Goal: Task Accomplishment & Management: Manage account settings

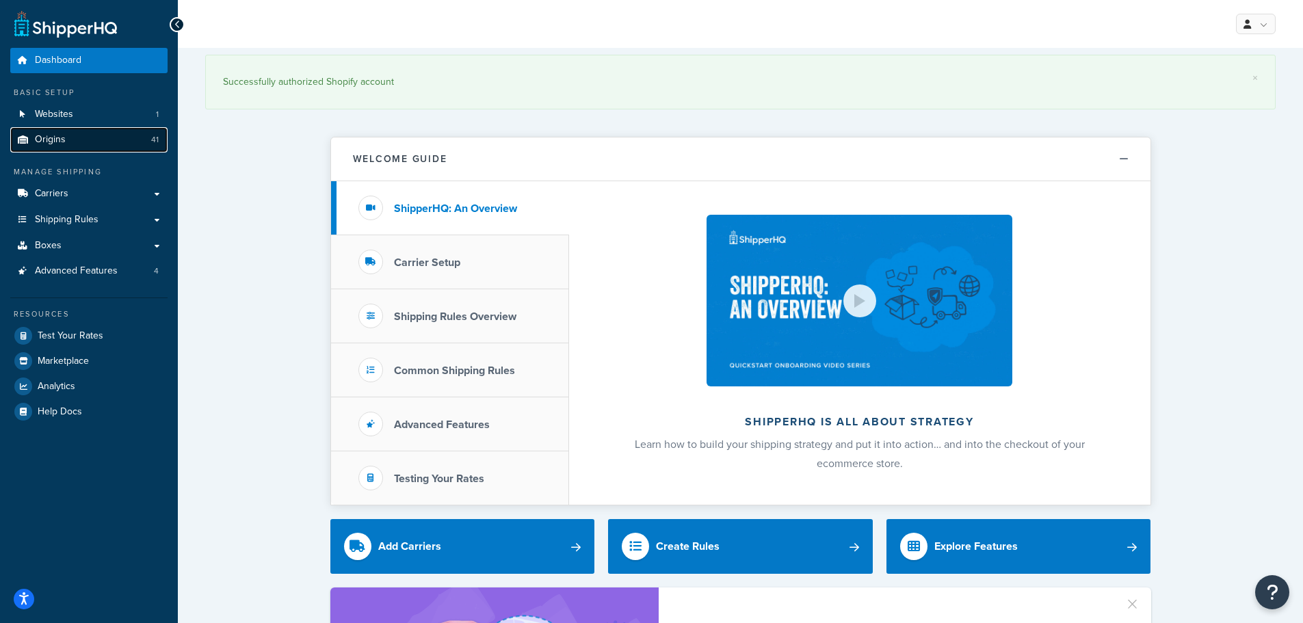
click at [81, 133] on link "Origins 41" at bounding box center [88, 139] width 157 height 25
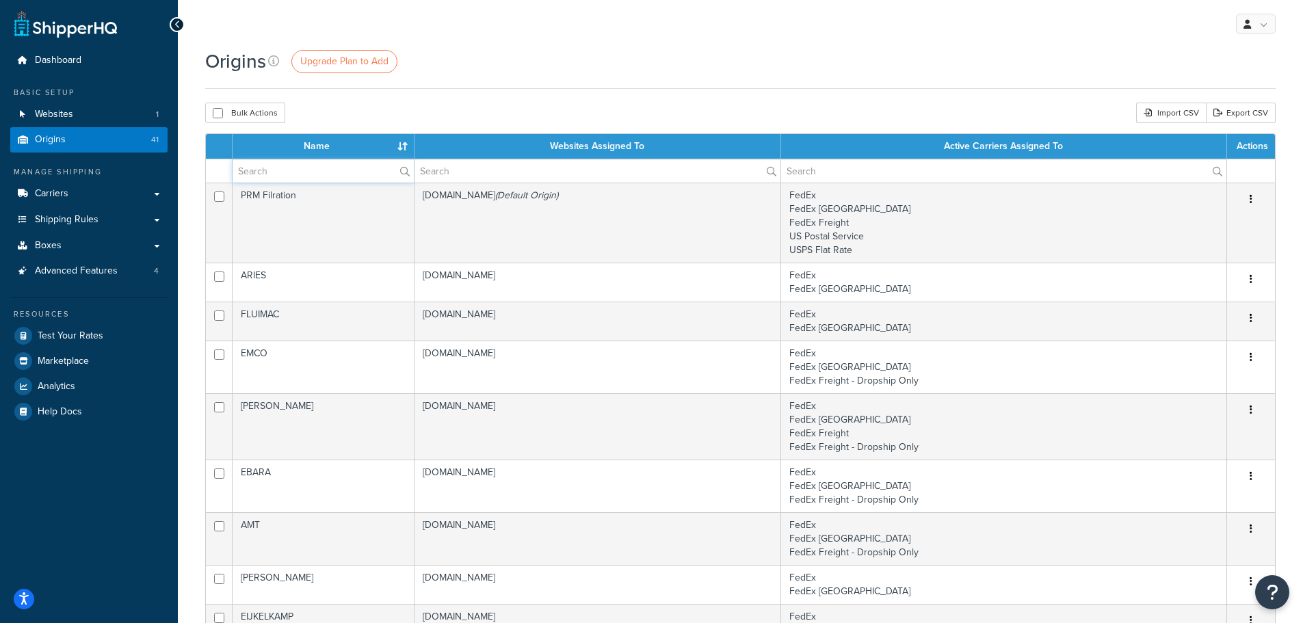
click at [369, 173] on input "text" at bounding box center [323, 170] width 181 height 23
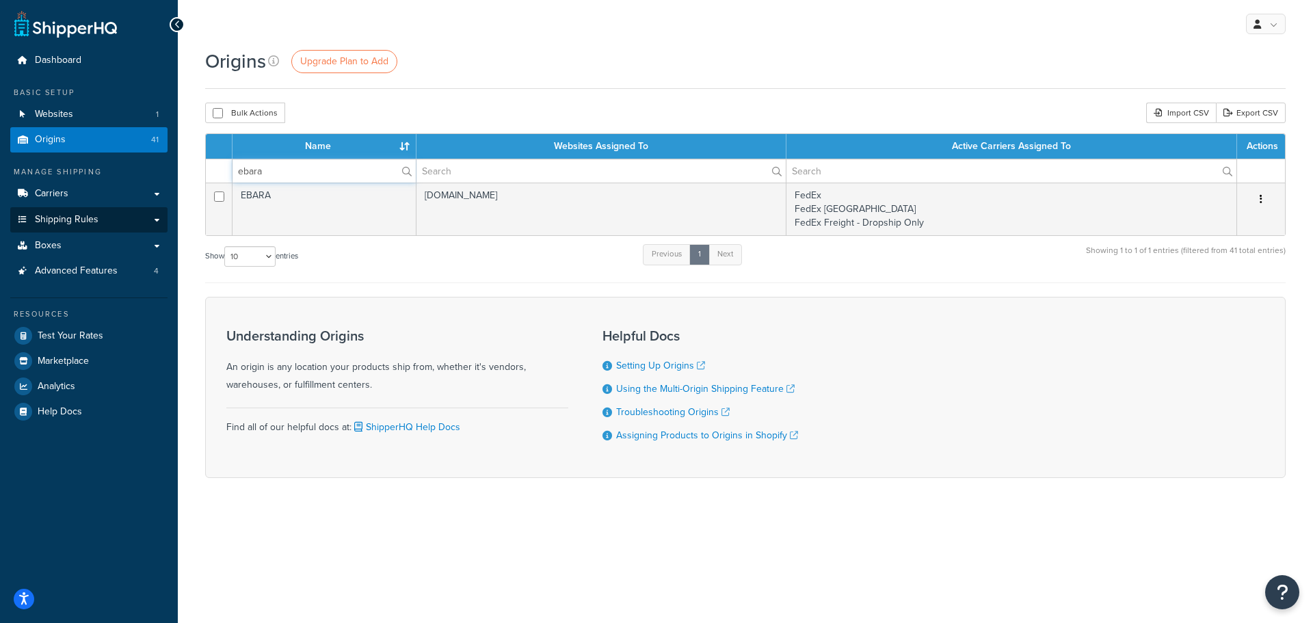
type input "ebara"
click at [71, 214] on span "Shipping Rules" at bounding box center [67, 220] width 64 height 12
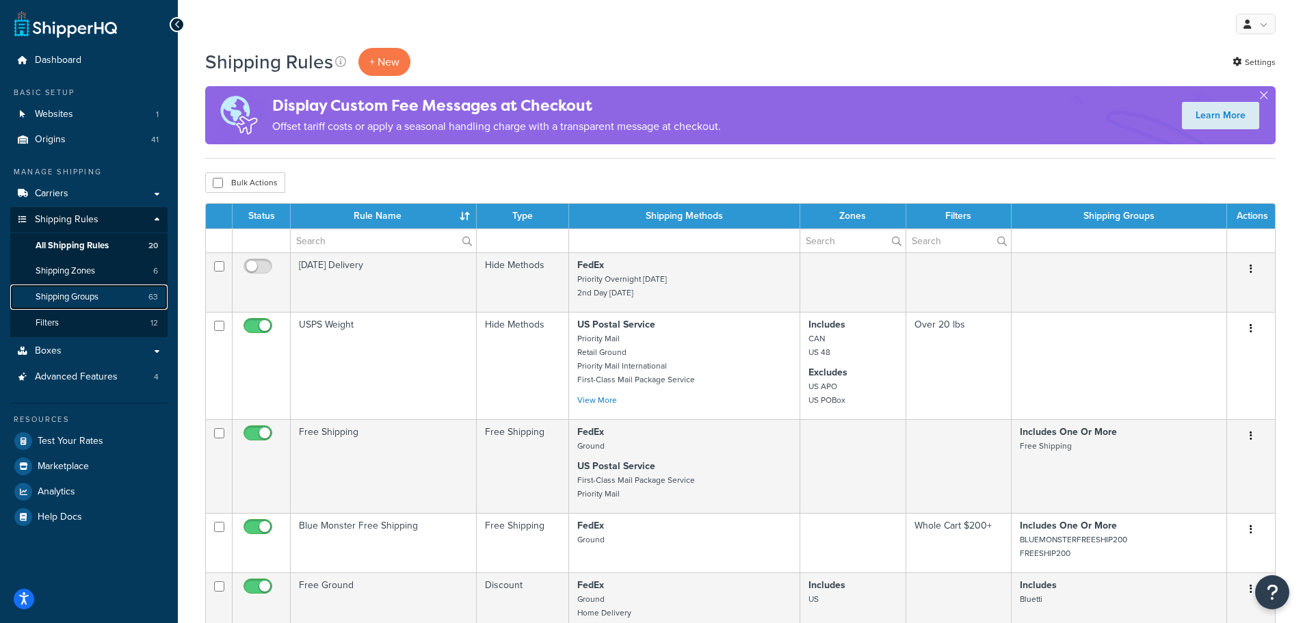
click at [75, 293] on span "Shipping Groups" at bounding box center [67, 297] width 63 height 12
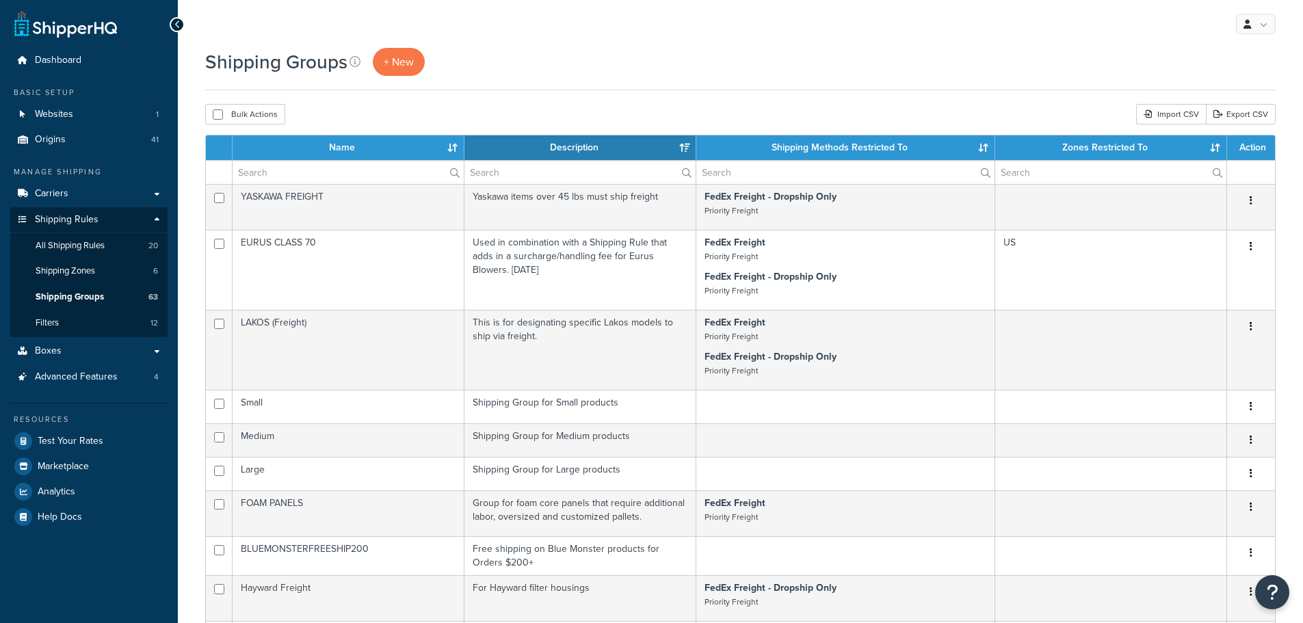
select select "15"
click at [339, 166] on input "text" at bounding box center [348, 172] width 231 height 23
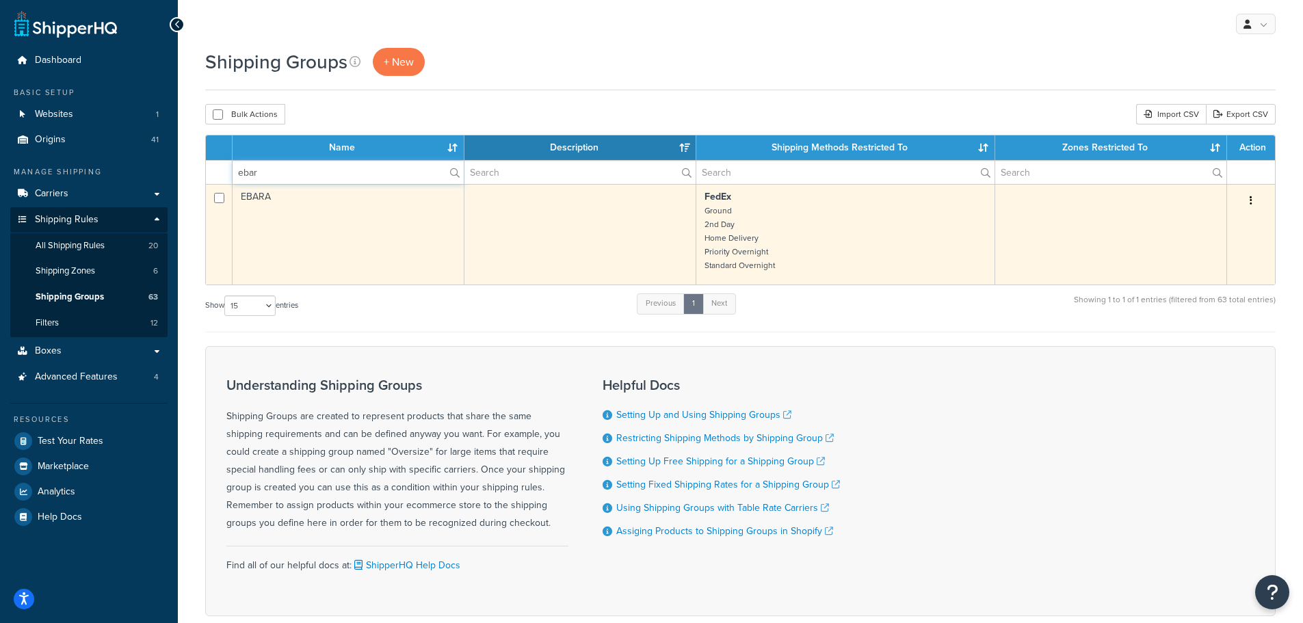
type input "ebar"
click at [295, 233] on td "EBARA" at bounding box center [349, 234] width 232 height 101
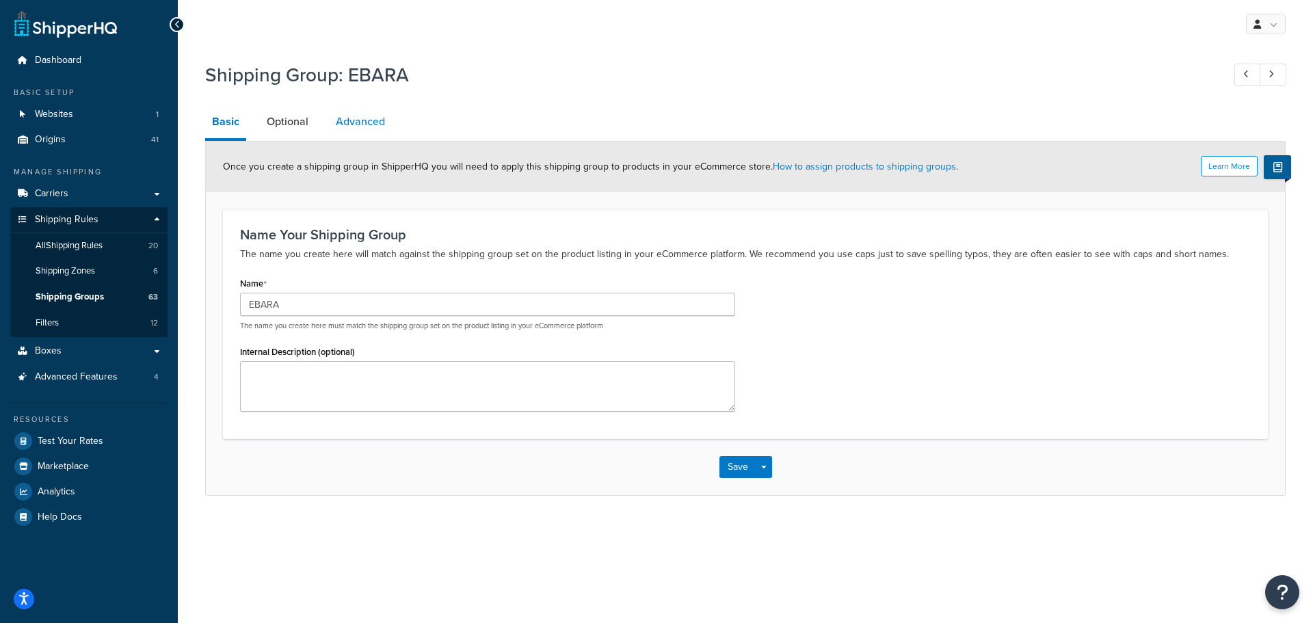
click at [366, 116] on link "Advanced" at bounding box center [360, 121] width 63 height 33
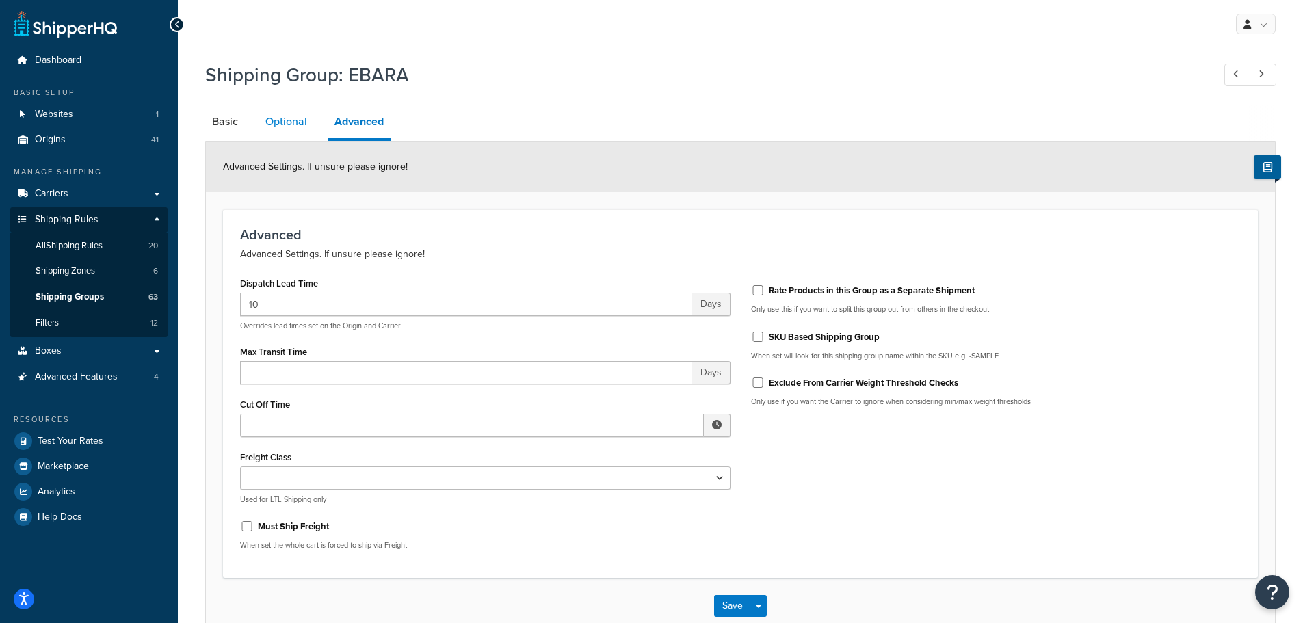
click at [301, 123] on link "Optional" at bounding box center [286, 121] width 55 height 33
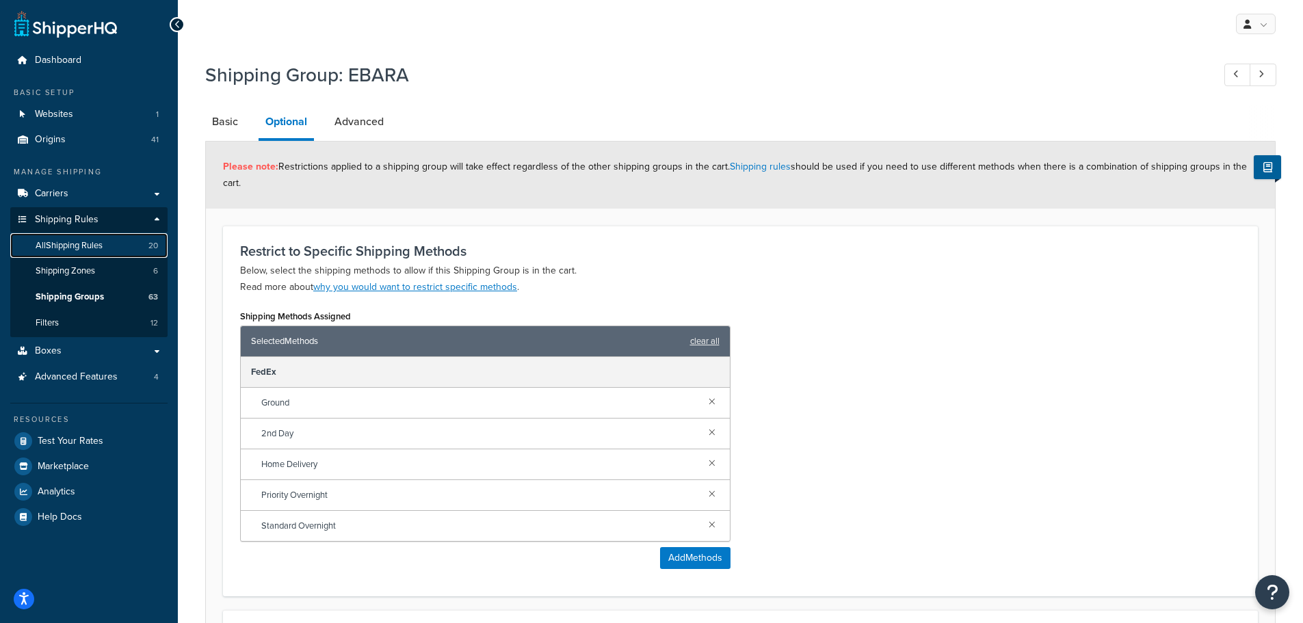
click at [80, 243] on span "All Shipping Rules" at bounding box center [69, 246] width 67 height 12
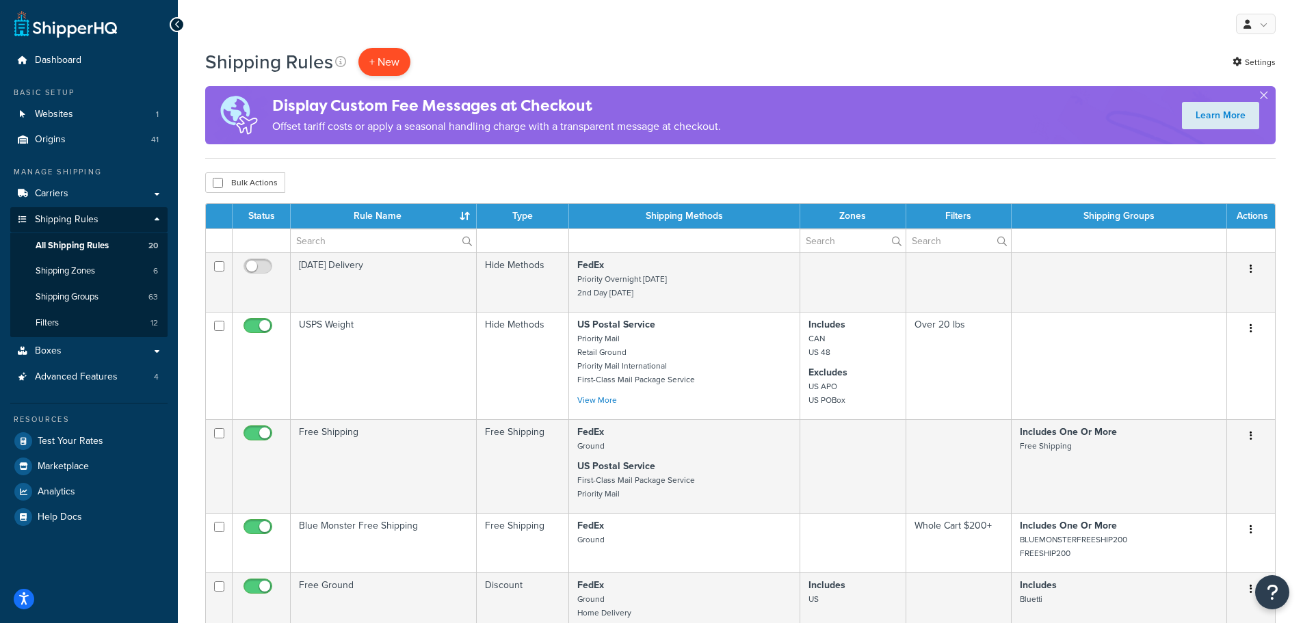
click at [371, 68] on p "+ New" at bounding box center [384, 62] width 52 height 28
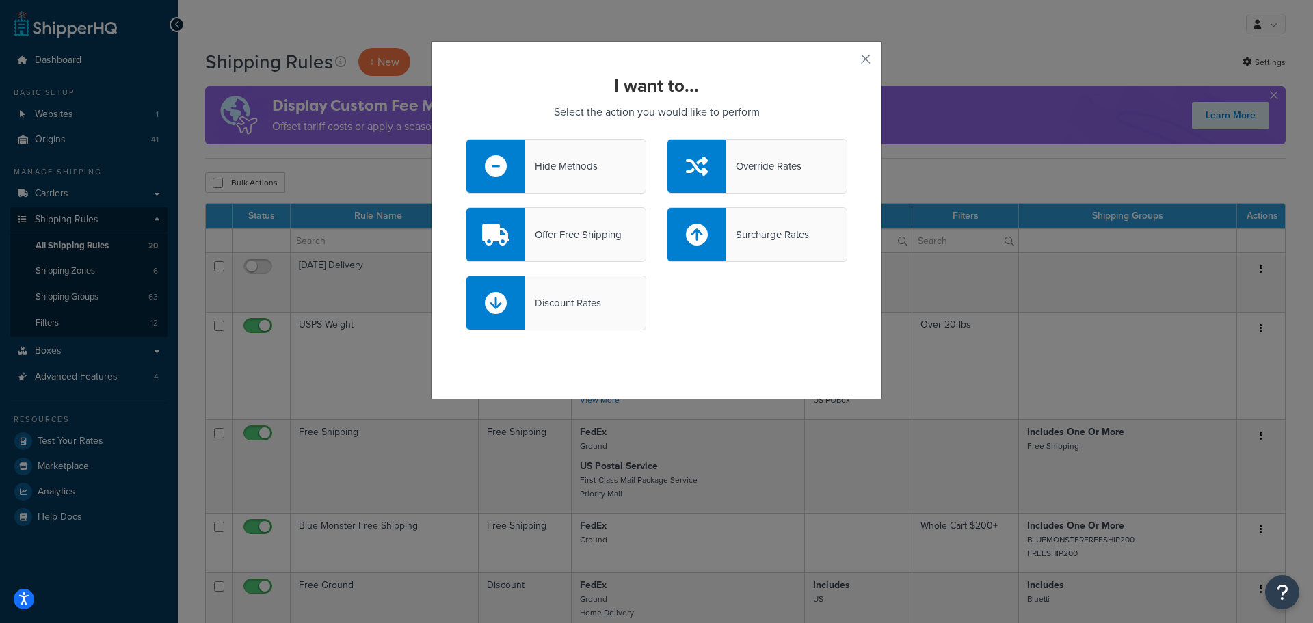
click at [730, 158] on div "Override Rates" at bounding box center [763, 166] width 75 height 19
click at [0, 0] on input "Override Rates" at bounding box center [0, 0] width 0 height 0
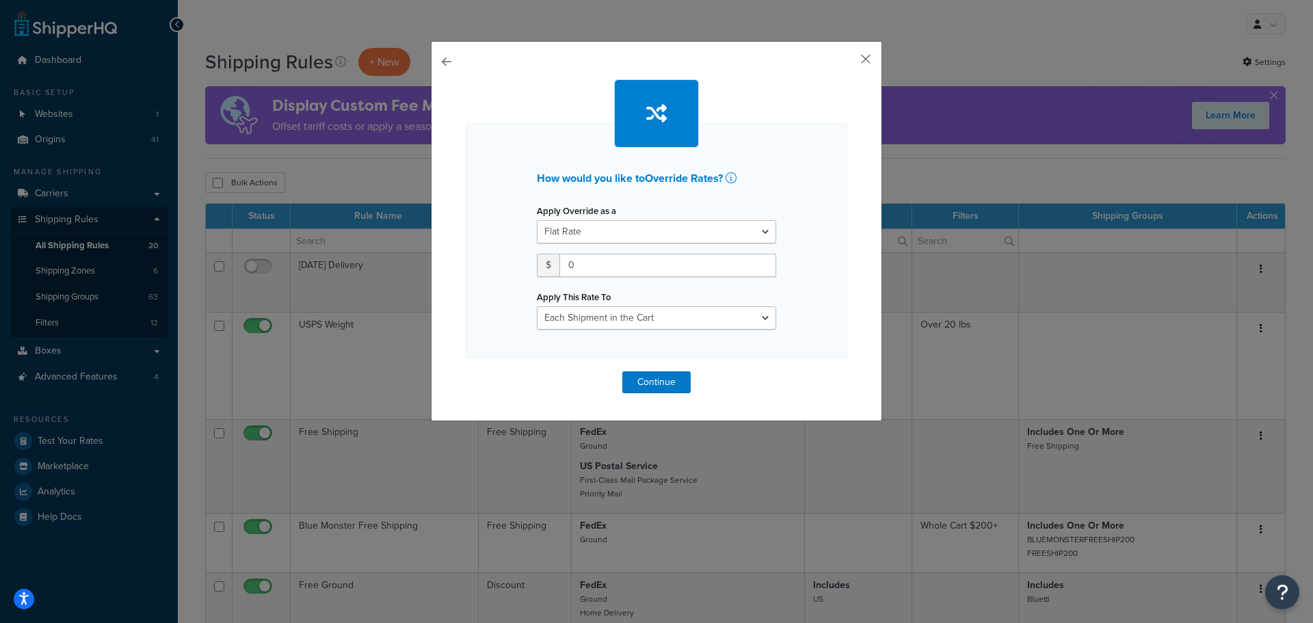
click at [848, 62] on button "button" at bounding box center [845, 63] width 3 height 3
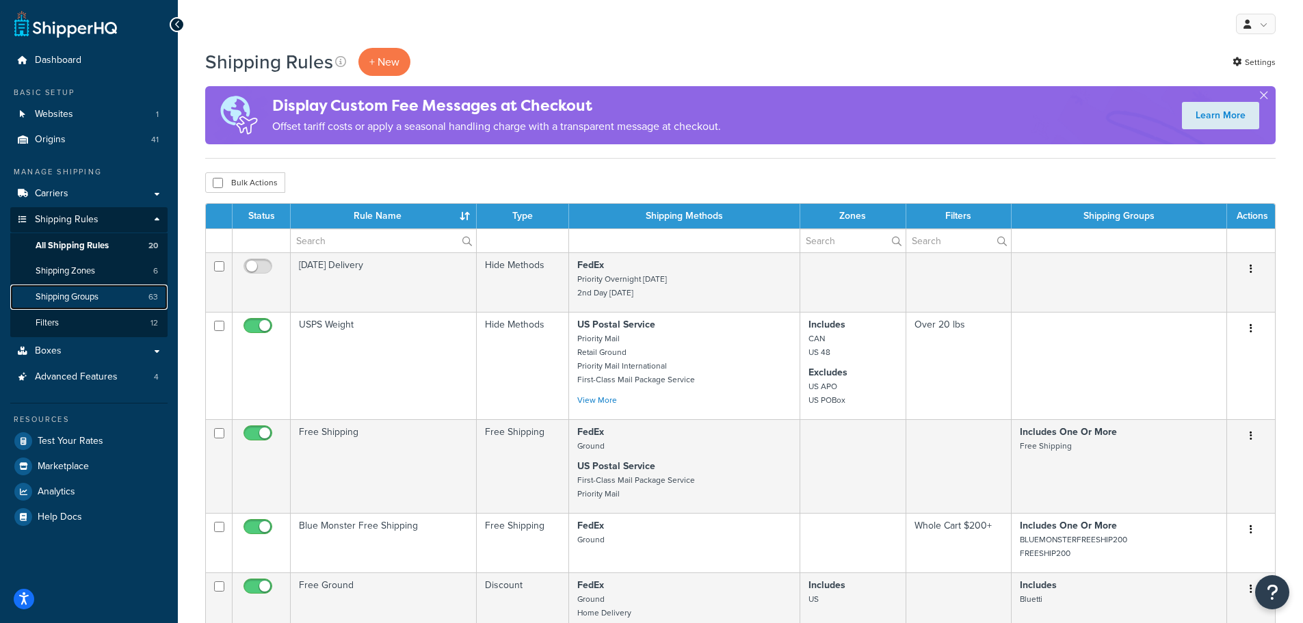
click at [78, 294] on span "Shipping Groups" at bounding box center [67, 297] width 63 height 12
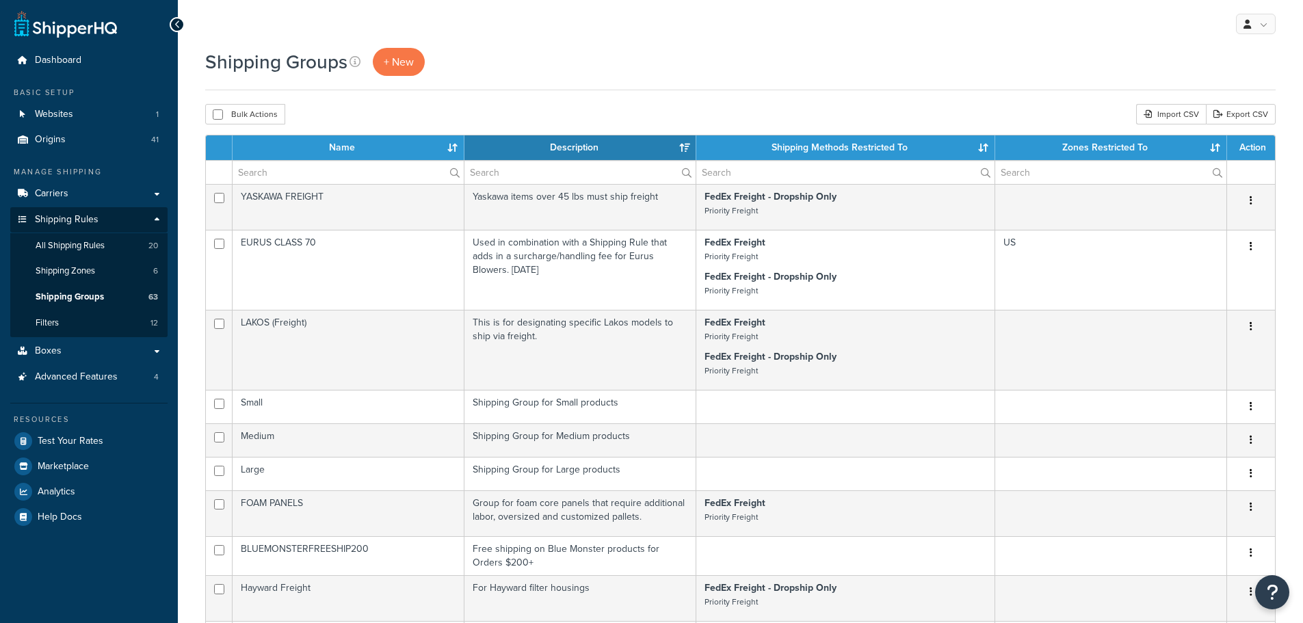
select select "15"
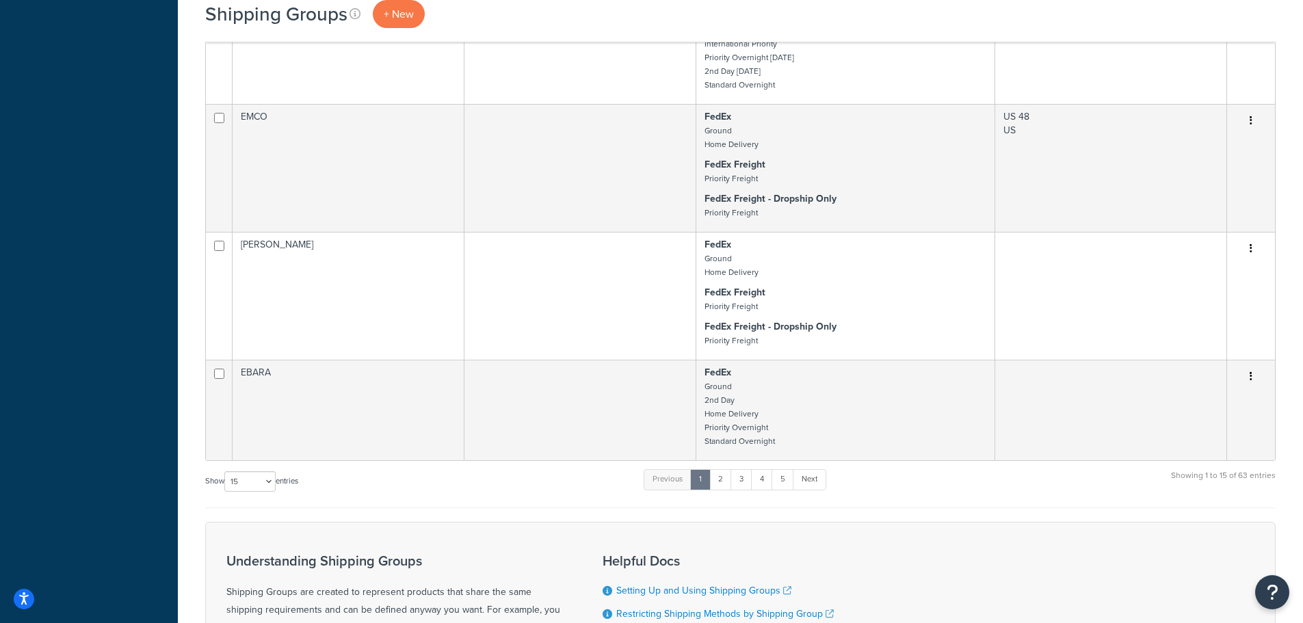
scroll to position [821, 0]
click at [729, 481] on link "2" at bounding box center [720, 479] width 23 height 21
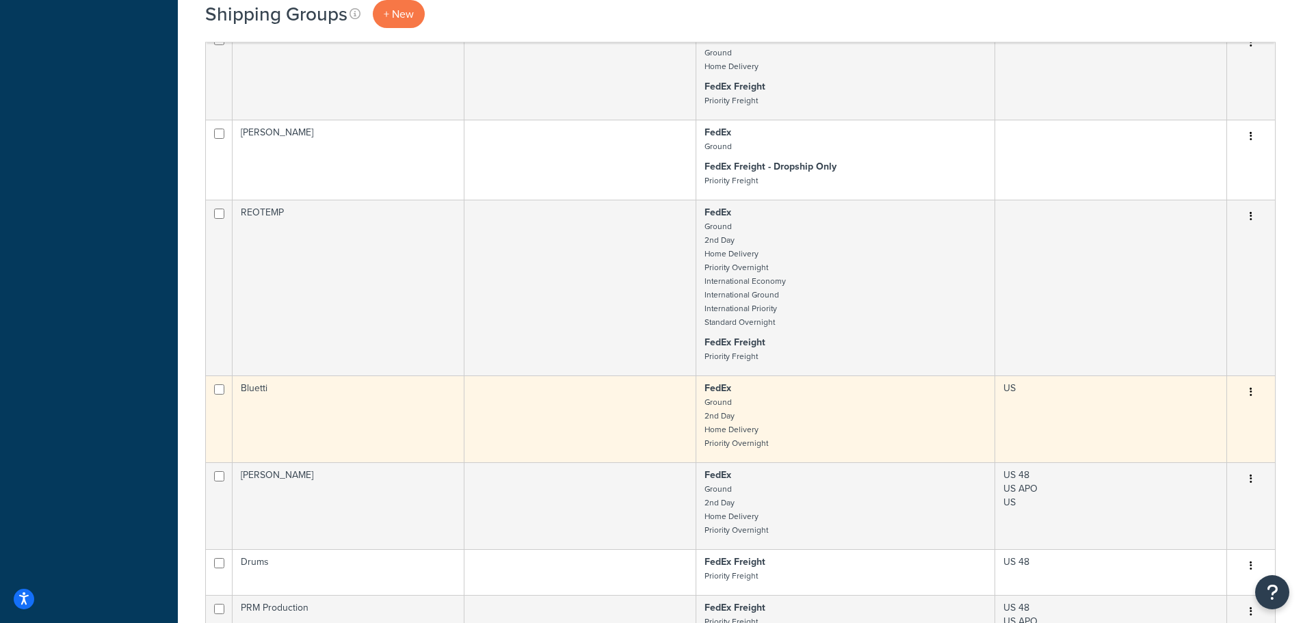
scroll to position [880, 0]
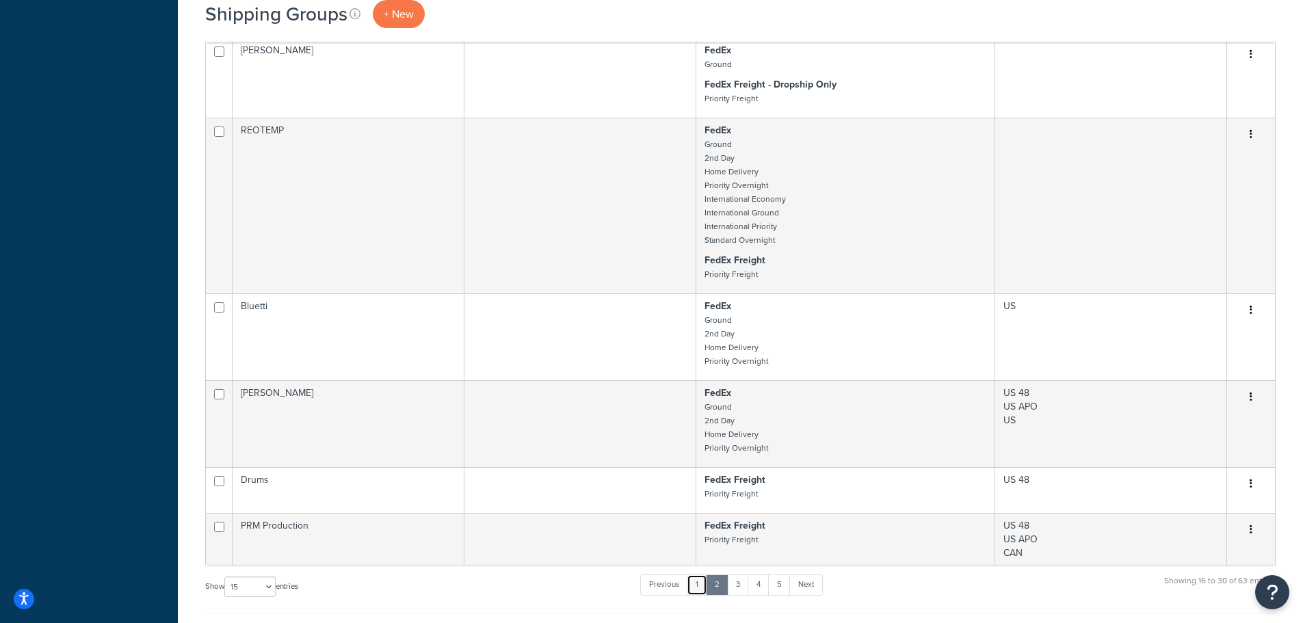
click at [707, 588] on link "1" at bounding box center [697, 585] width 21 height 21
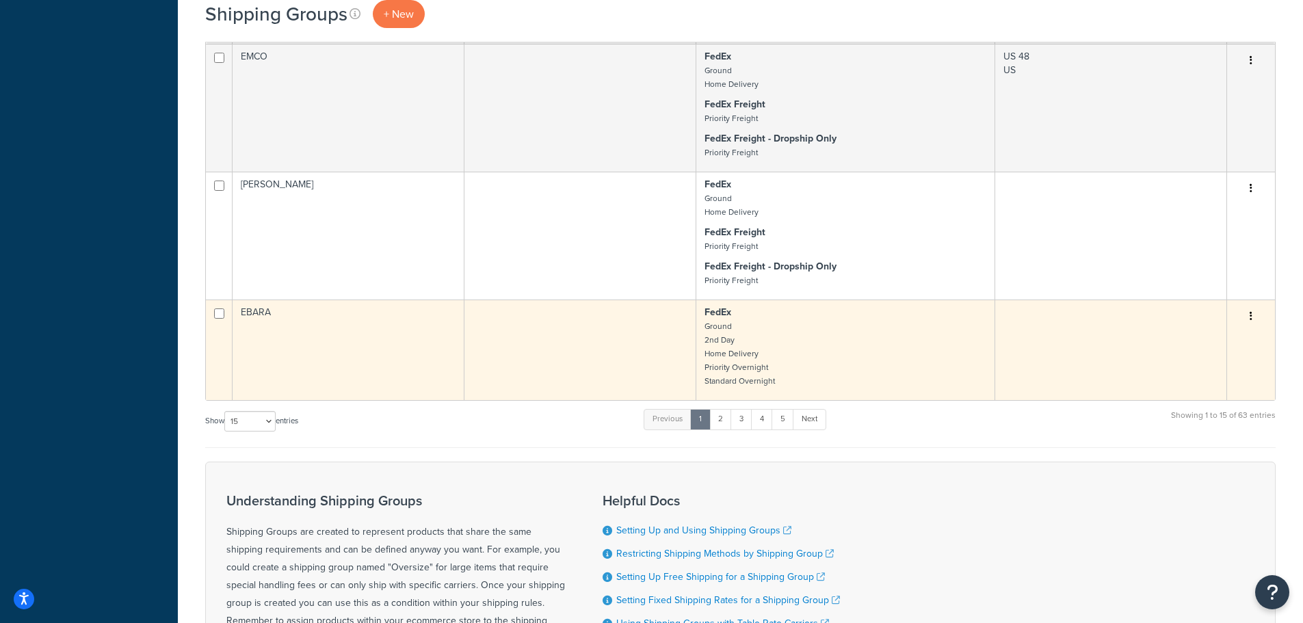
click at [311, 330] on td "EBARA" at bounding box center [349, 350] width 232 height 101
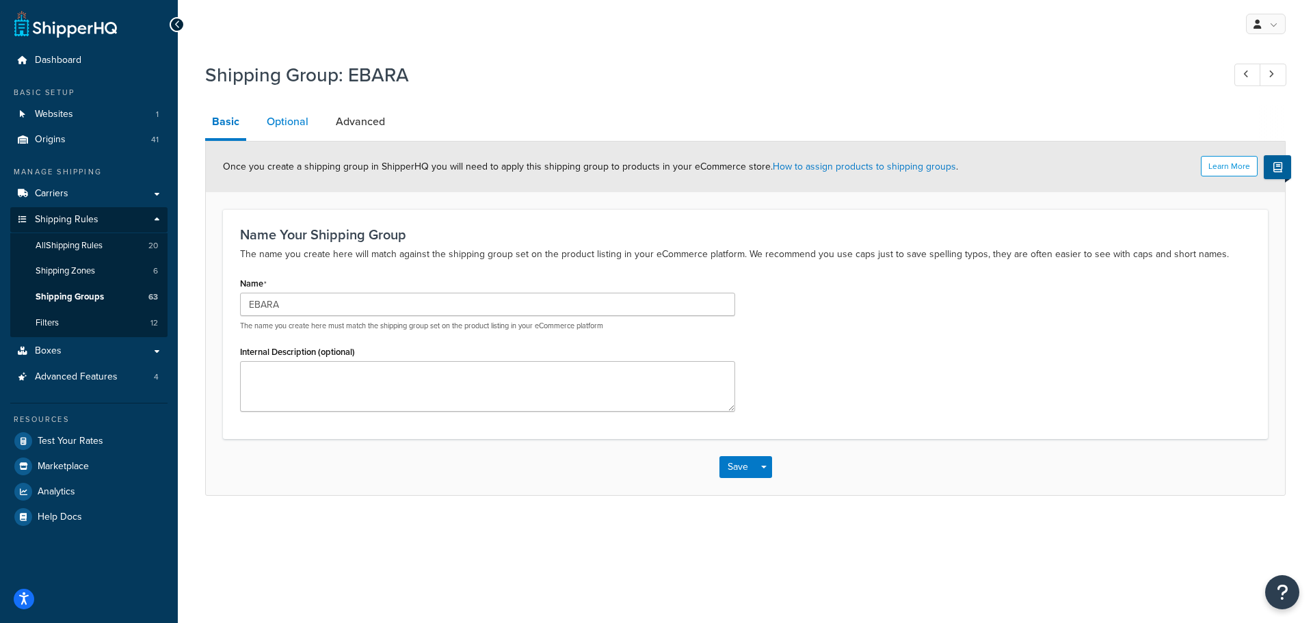
click at [299, 122] on link "Optional" at bounding box center [287, 121] width 55 height 33
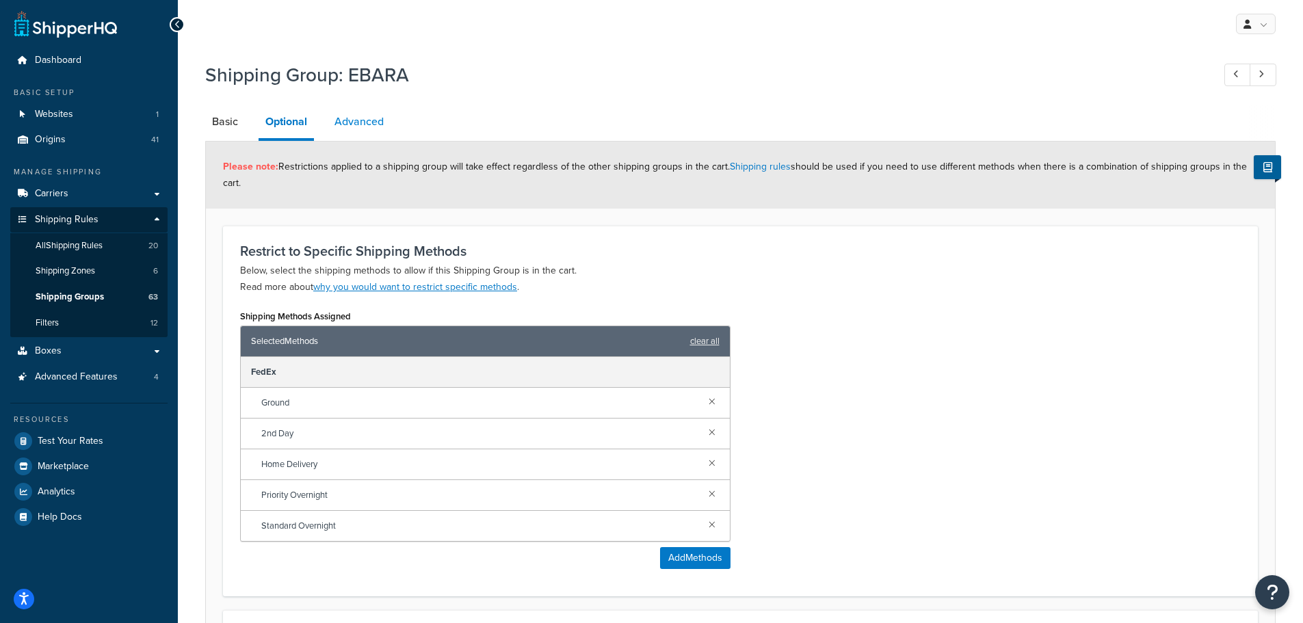
click at [380, 124] on link "Advanced" at bounding box center [359, 121] width 63 height 33
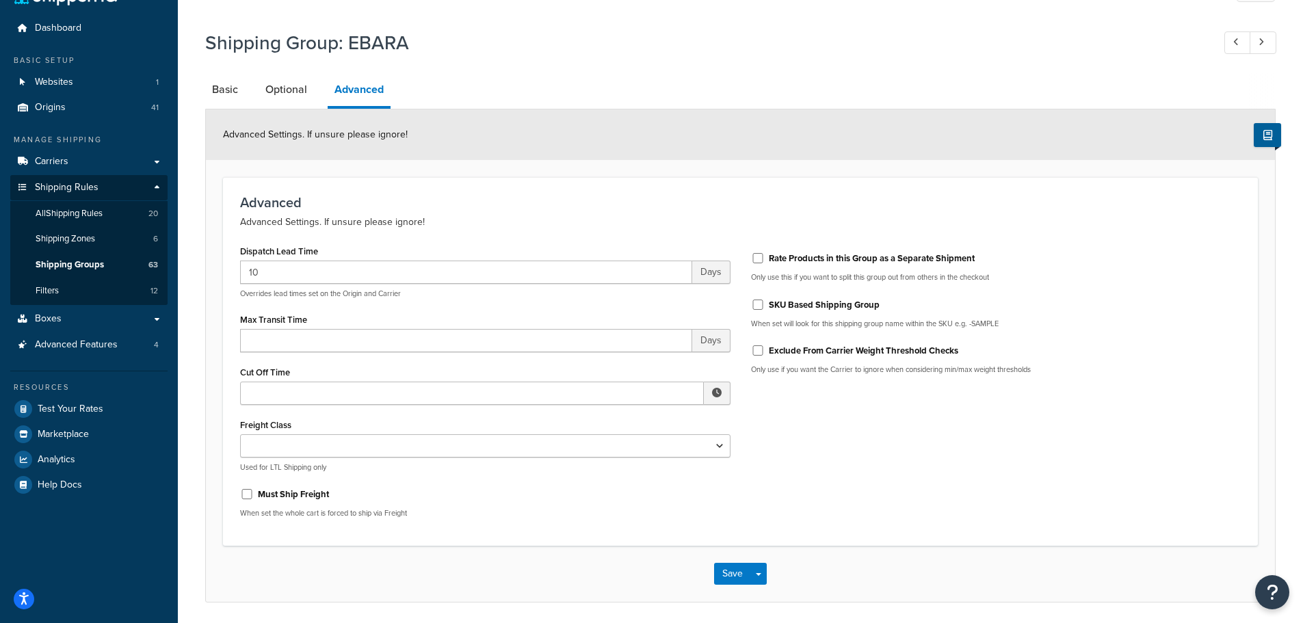
scroll to position [68, 0]
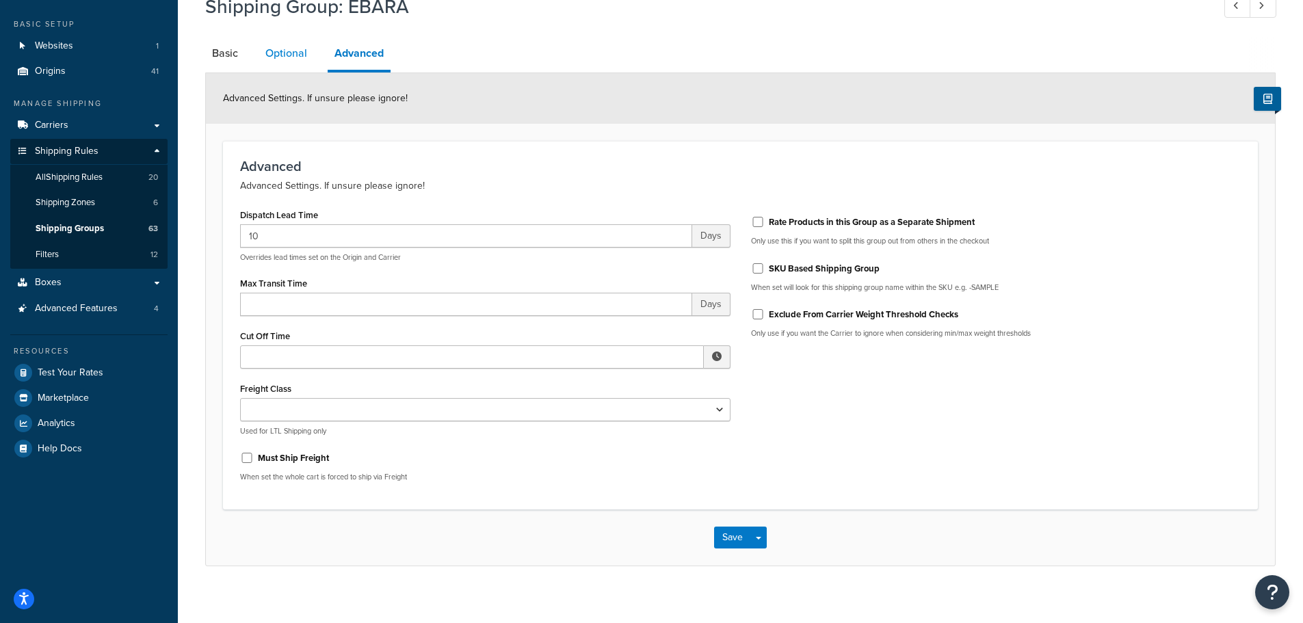
click at [265, 44] on link "Optional" at bounding box center [286, 53] width 55 height 33
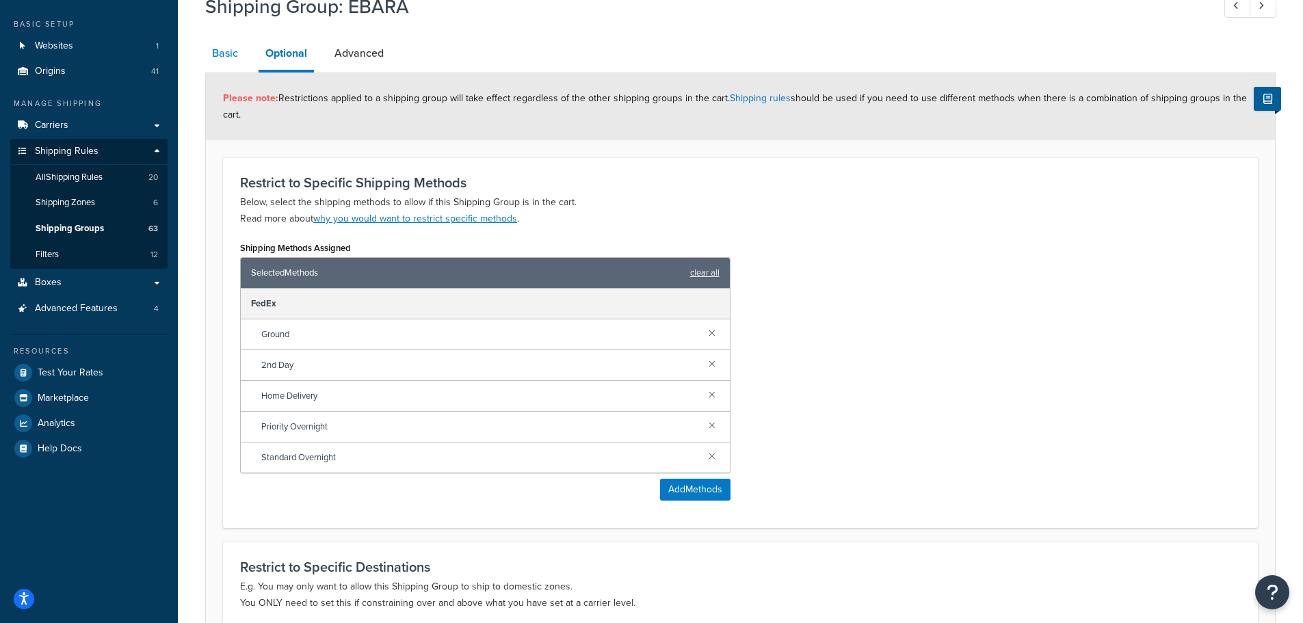
click at [239, 62] on link "Basic" at bounding box center [225, 53] width 40 height 33
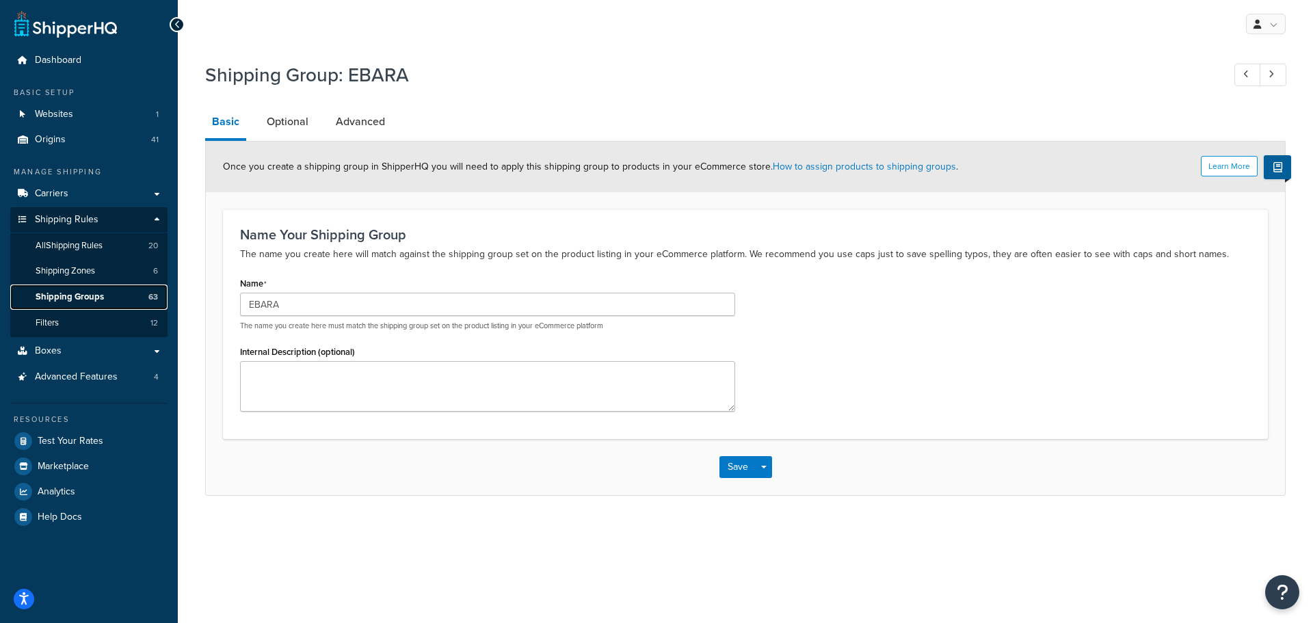
click at [81, 293] on span "Shipping Groups" at bounding box center [70, 297] width 68 height 12
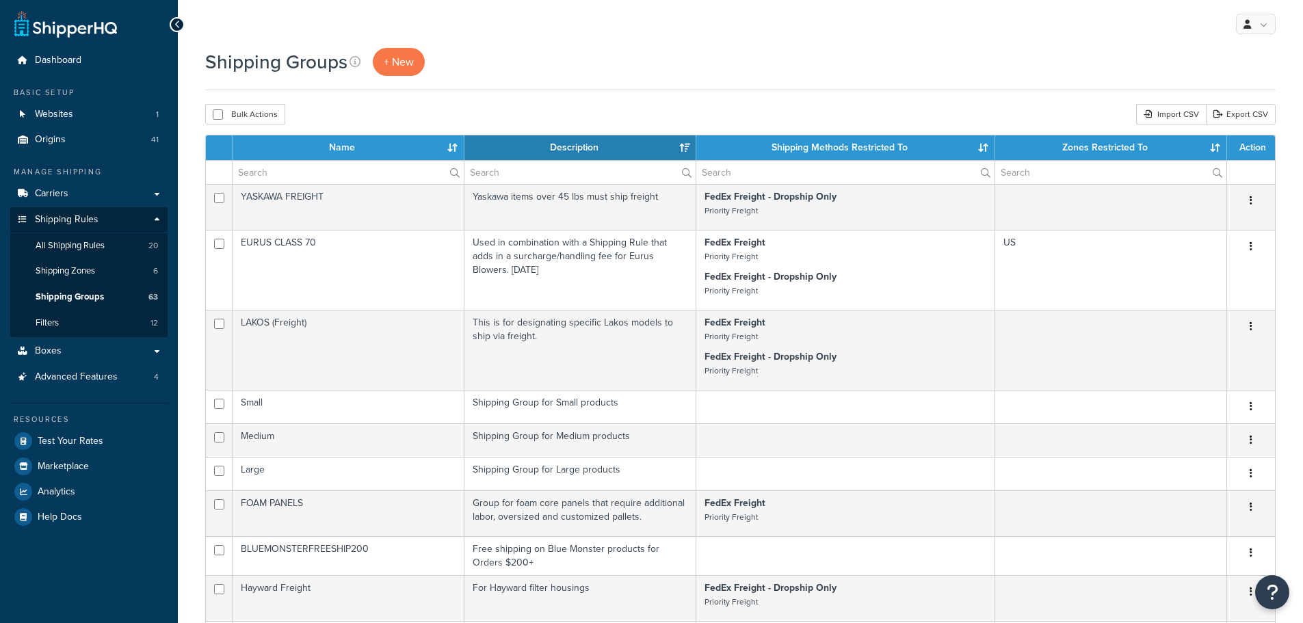
select select "15"
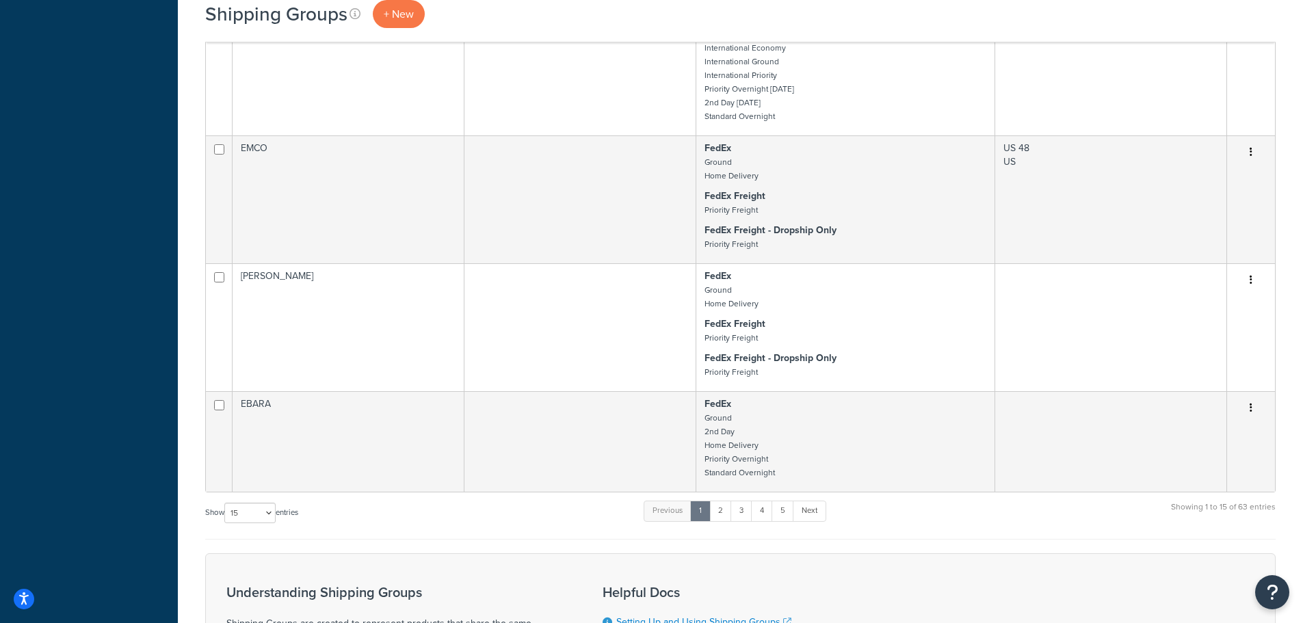
scroll to position [958, 0]
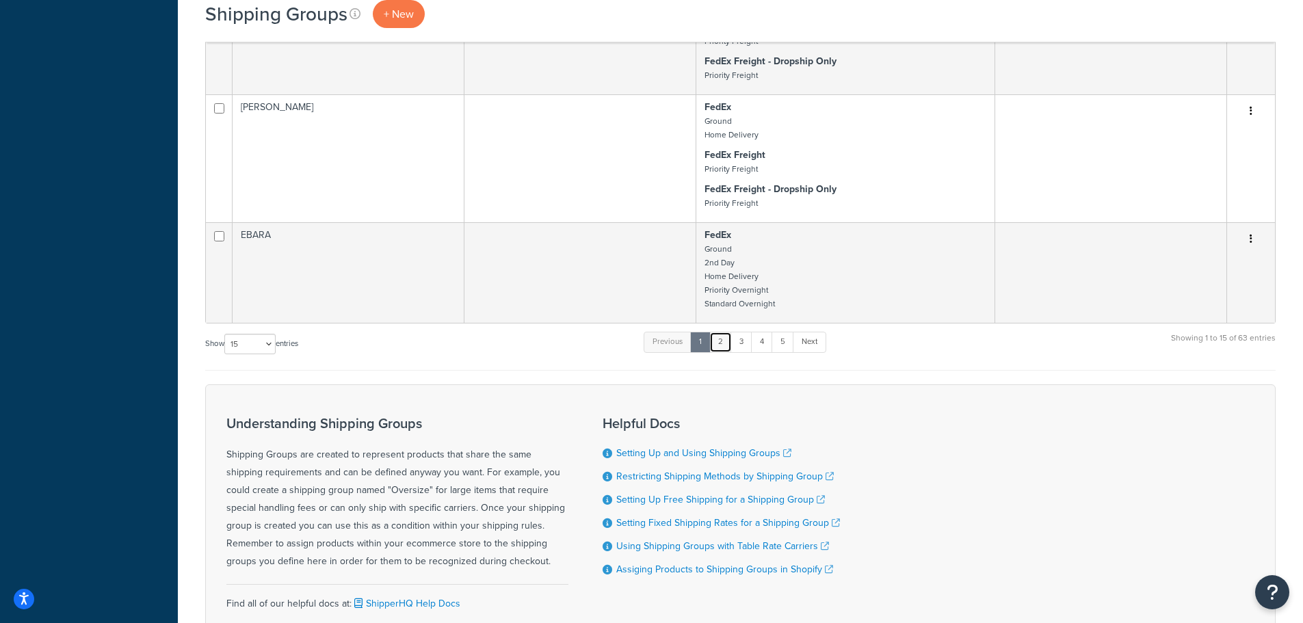
click at [720, 345] on link "2" at bounding box center [720, 342] width 23 height 21
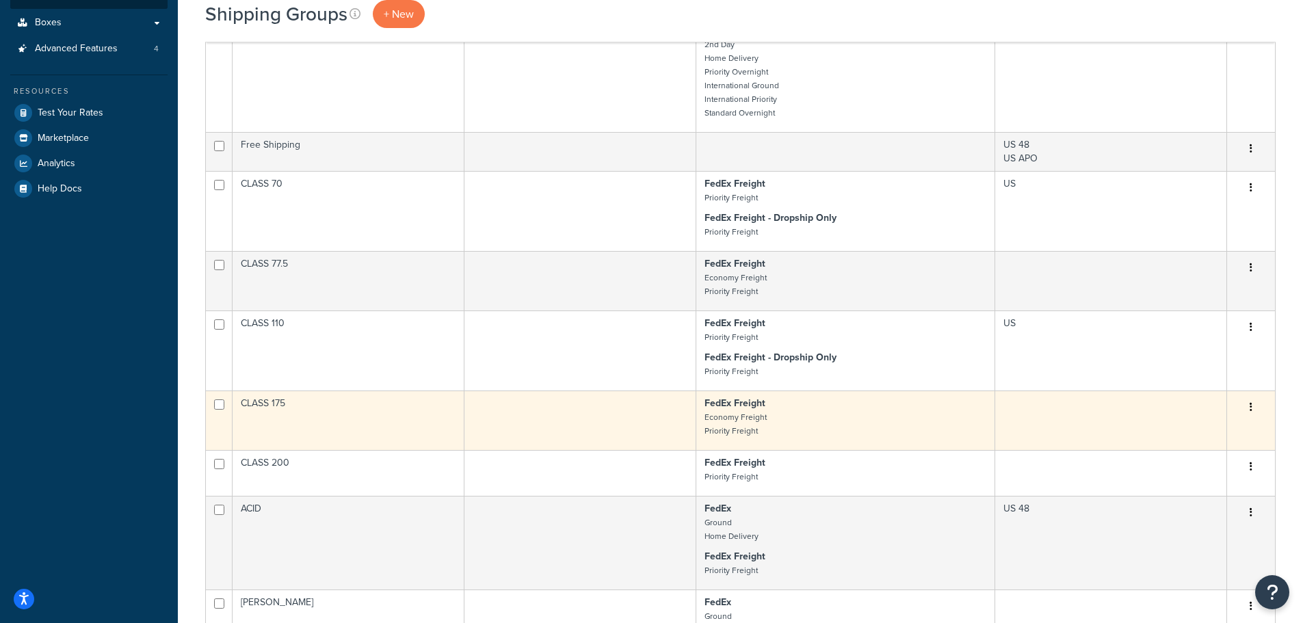
scroll to position [274, 0]
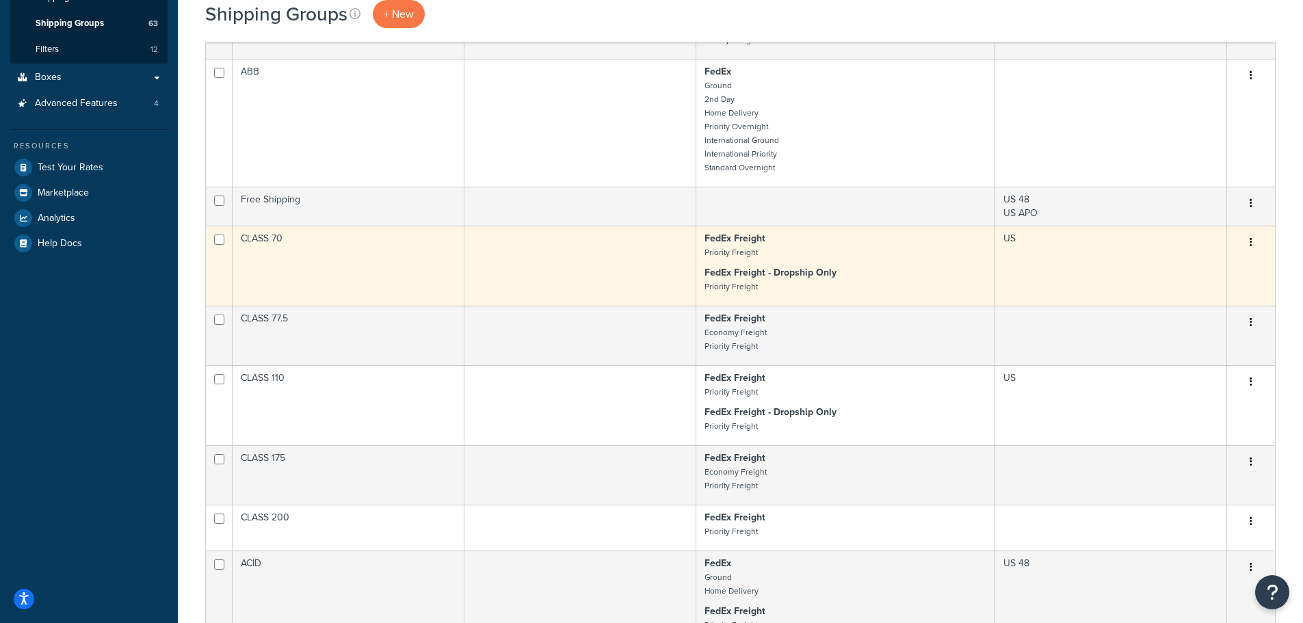
click at [423, 248] on td "CLASS 70" at bounding box center [349, 266] width 232 height 80
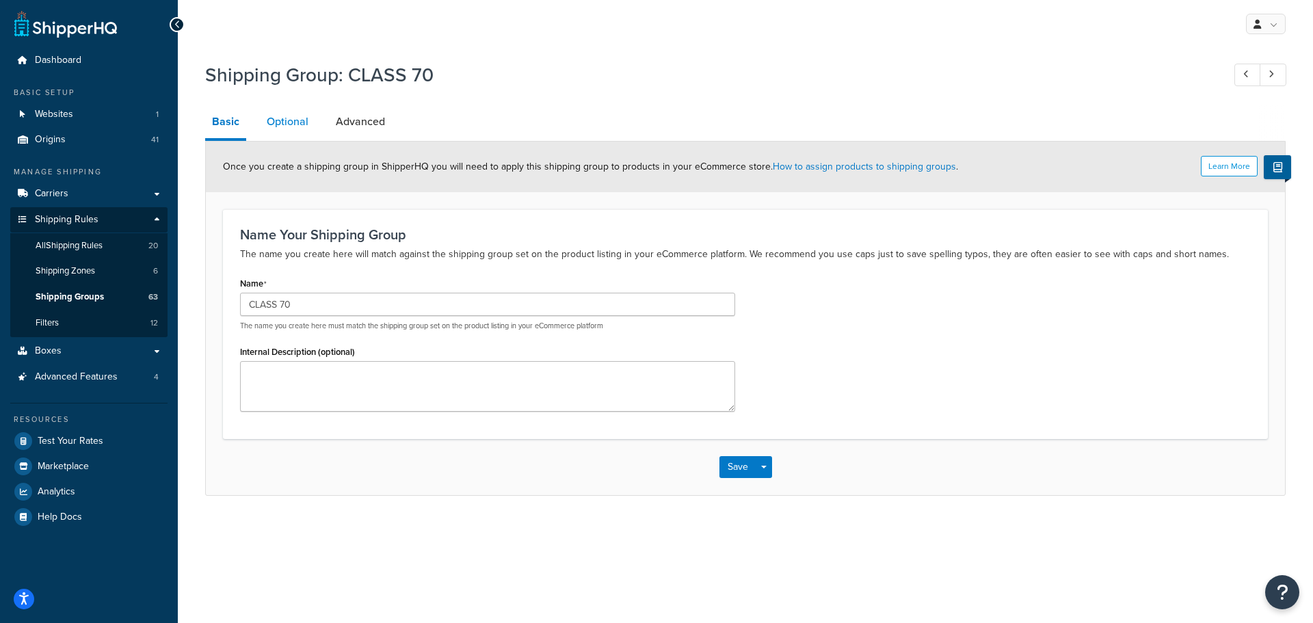
click at [291, 111] on link "Optional" at bounding box center [287, 121] width 55 height 33
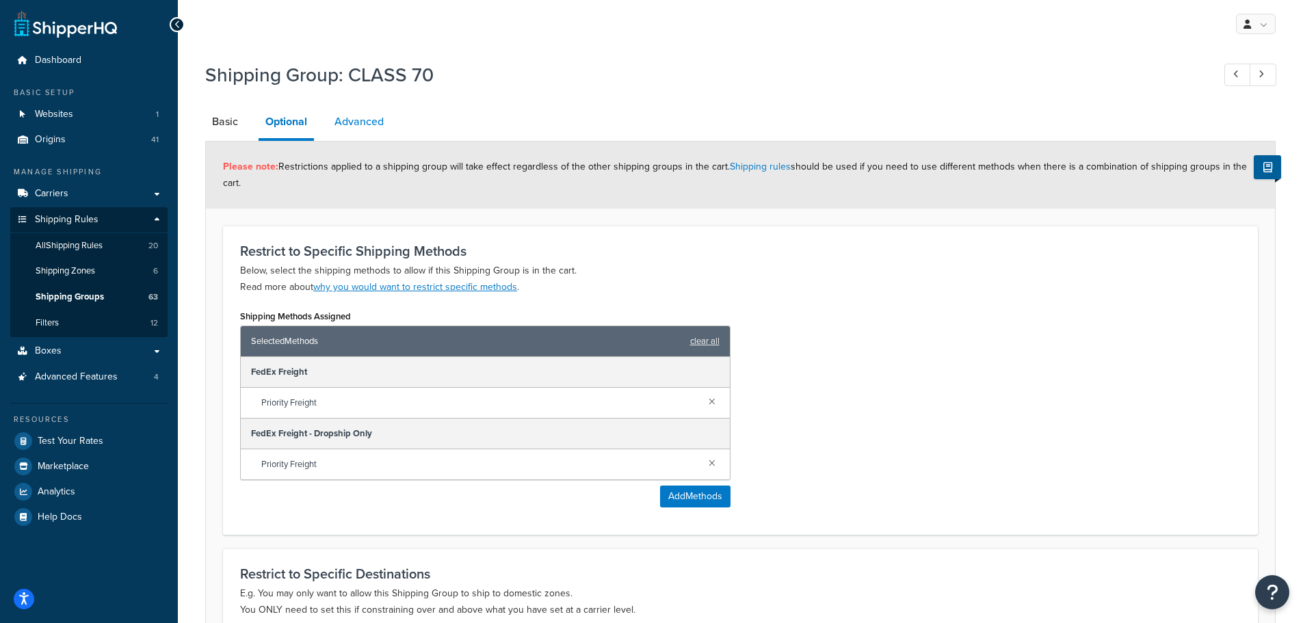
click at [375, 113] on link "Advanced" at bounding box center [359, 121] width 63 height 33
select select "70"
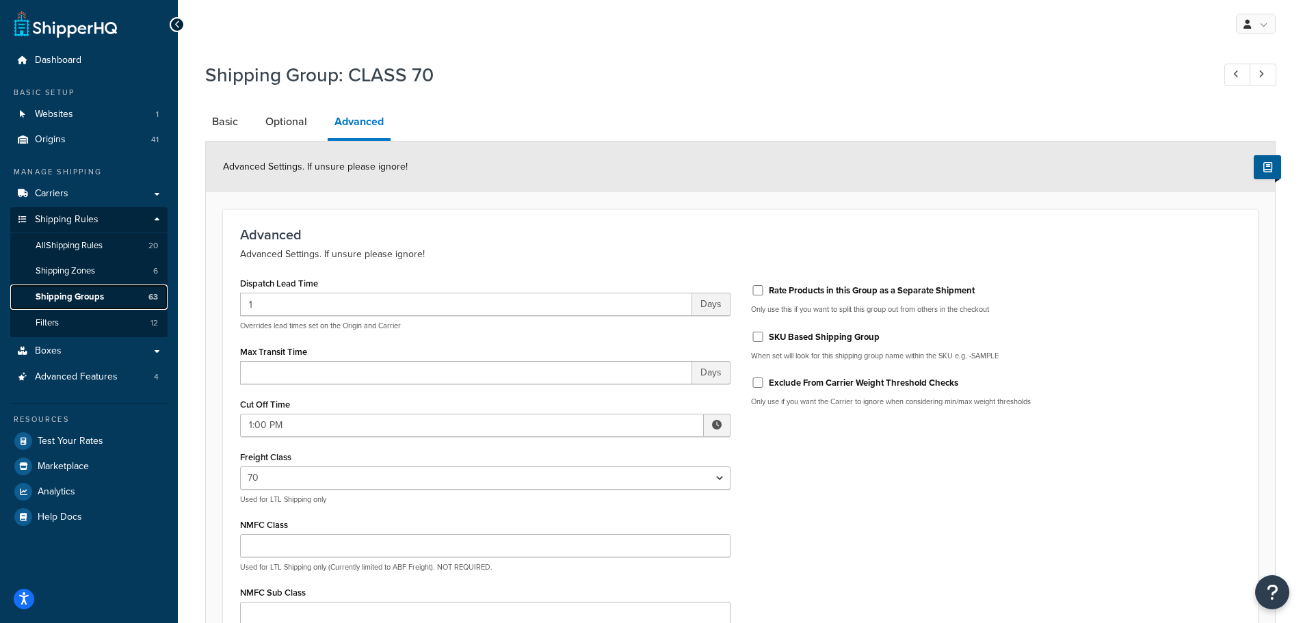
click at [71, 291] on span "Shipping Groups" at bounding box center [70, 297] width 68 height 12
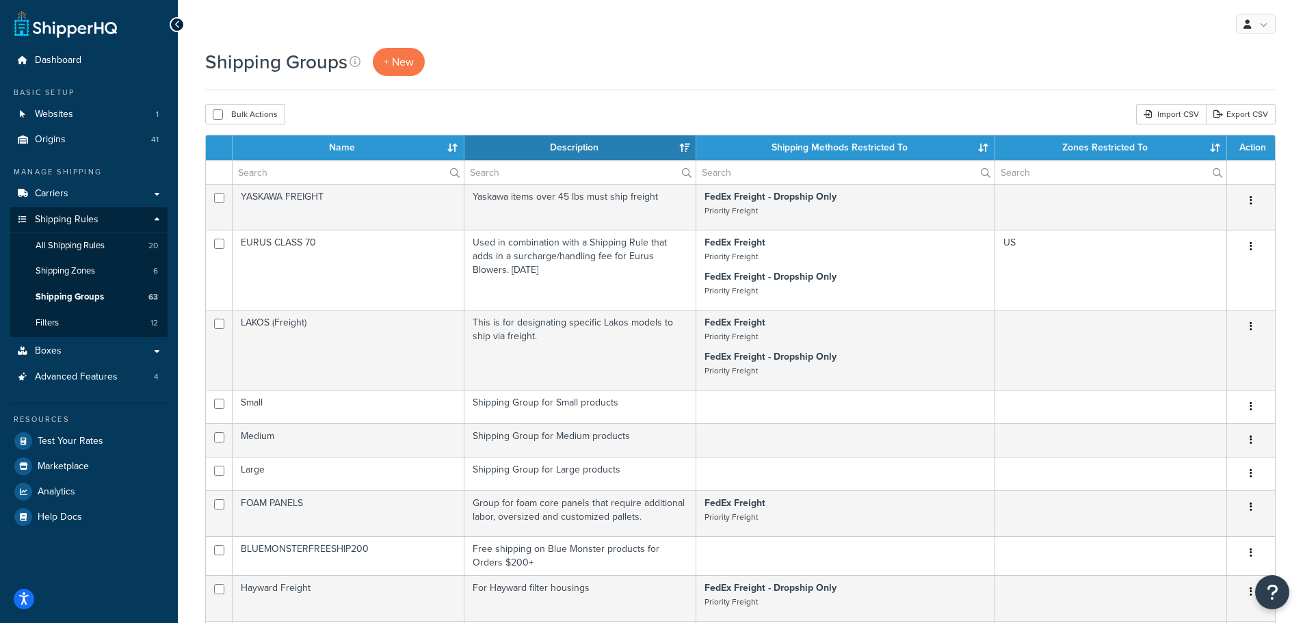
select select "15"
click at [403, 62] on span "+ New" at bounding box center [399, 62] width 30 height 16
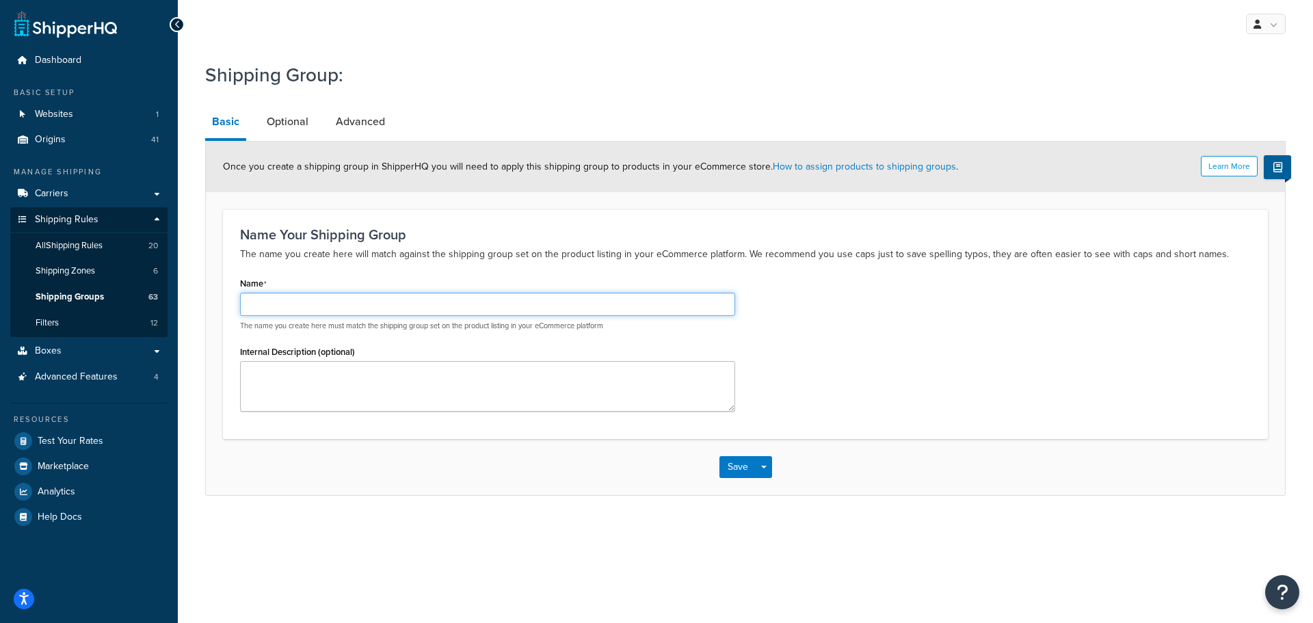
click at [380, 307] on input "Name" at bounding box center [487, 304] width 495 height 23
type input "EBARA FREIGHT"
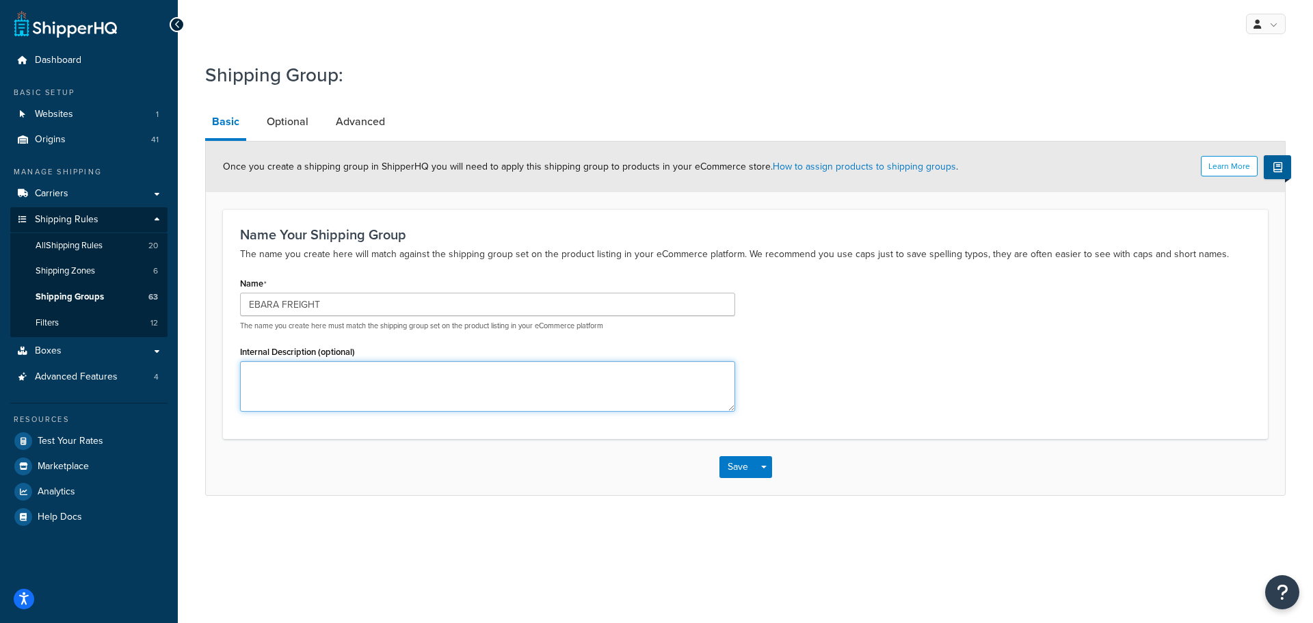
click at [376, 389] on textarea "Internal Description (optional)" at bounding box center [487, 386] width 495 height 51
type textarea "Items over 50 lbs must ship freight"
click at [276, 137] on link "Optional" at bounding box center [287, 121] width 55 height 33
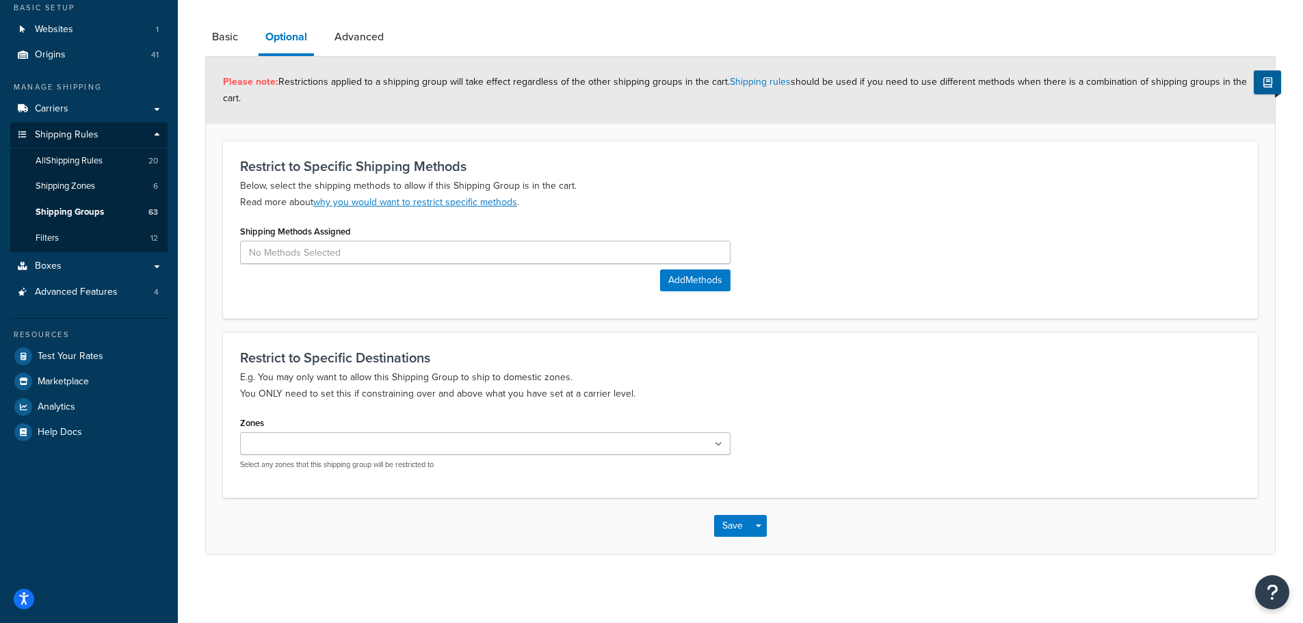
click at [404, 265] on div "Shipping Methods Assigned Add Methods" at bounding box center [485, 257] width 490 height 70
click at [404, 259] on input at bounding box center [485, 252] width 490 height 23
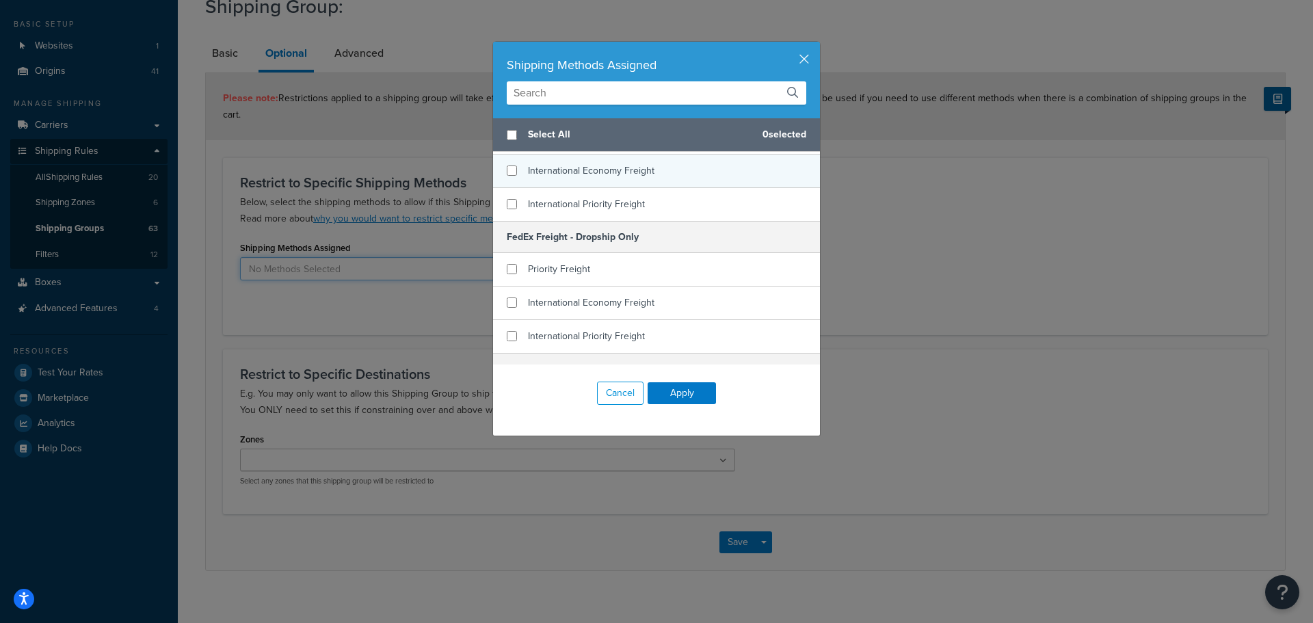
scroll to position [889, 0]
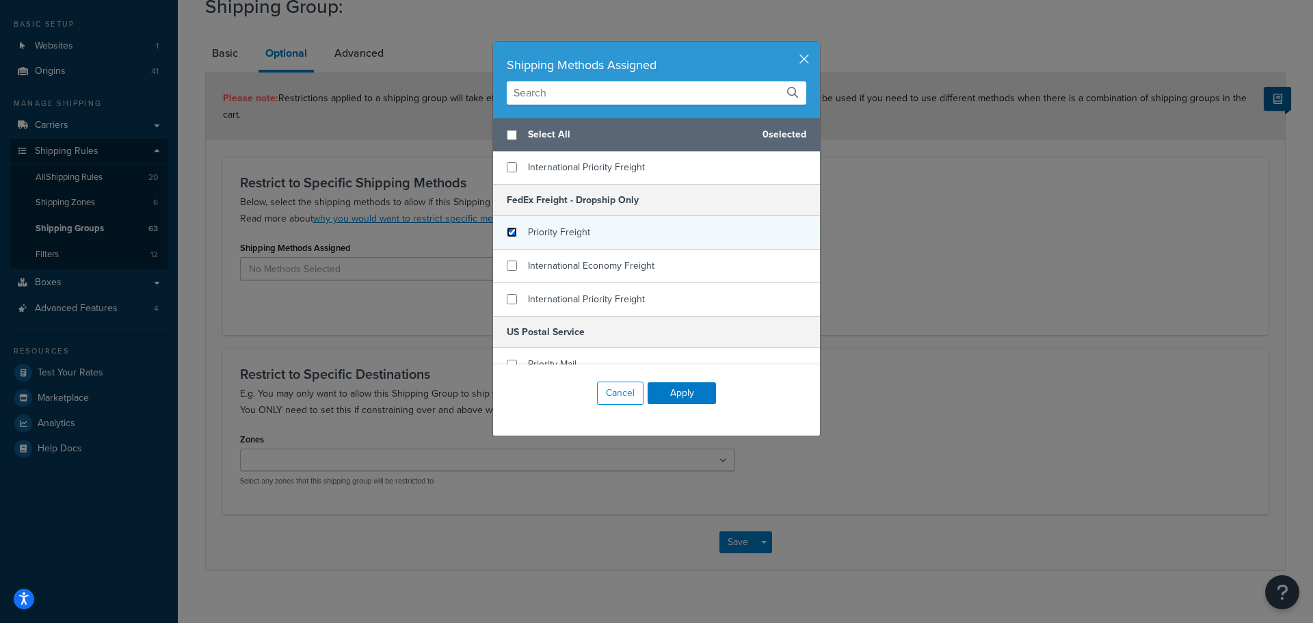
click at [508, 237] on input "checkbox" at bounding box center [512, 232] width 10 height 10
checkbox input "true"
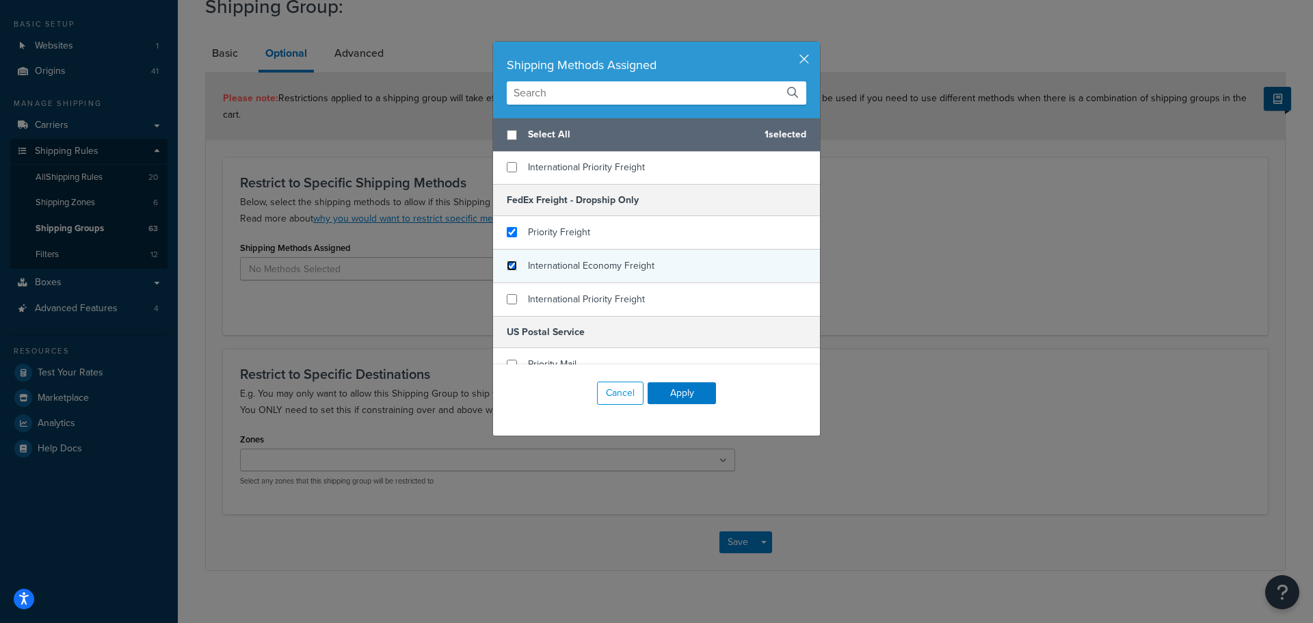
click at [507, 271] on input "checkbox" at bounding box center [512, 266] width 10 height 10
checkbox input "true"
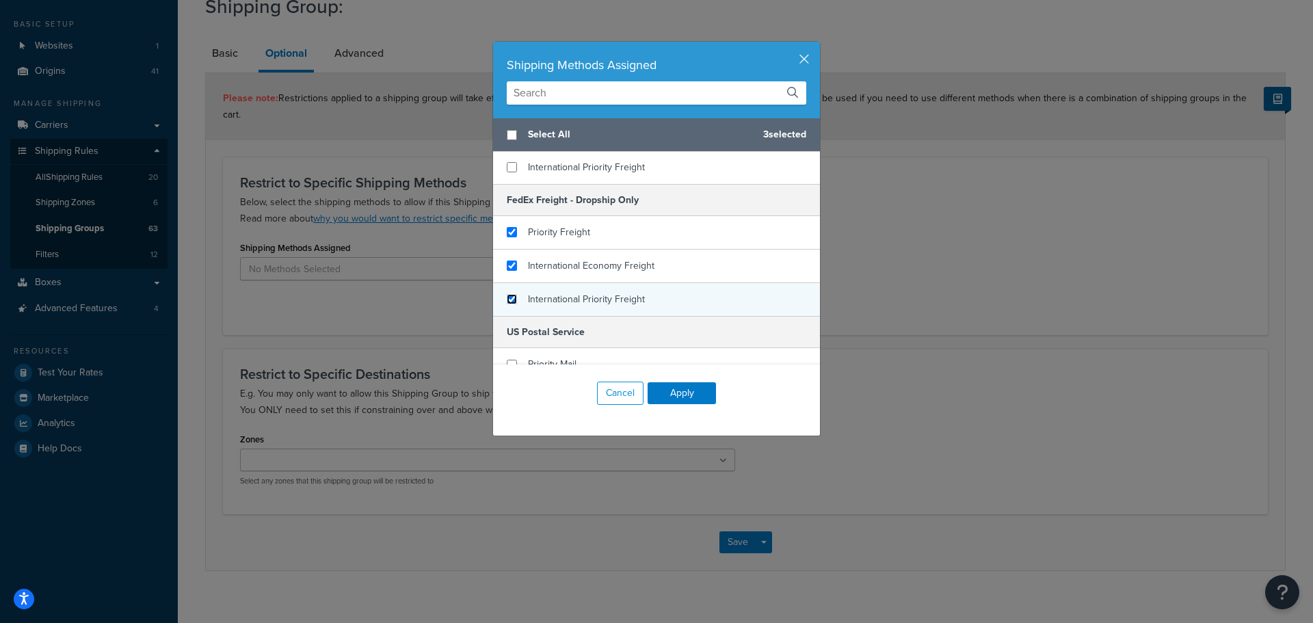
click at [510, 304] on input "checkbox" at bounding box center [512, 299] width 10 height 10
checkbox input "true"
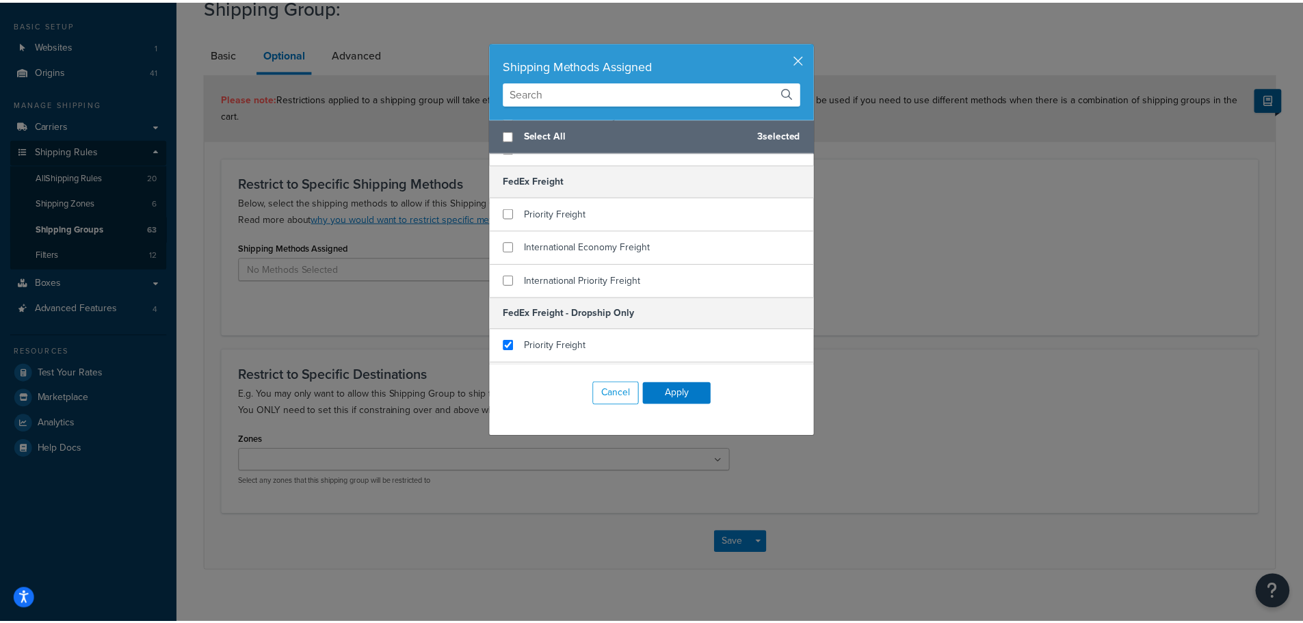
scroll to position [752, 0]
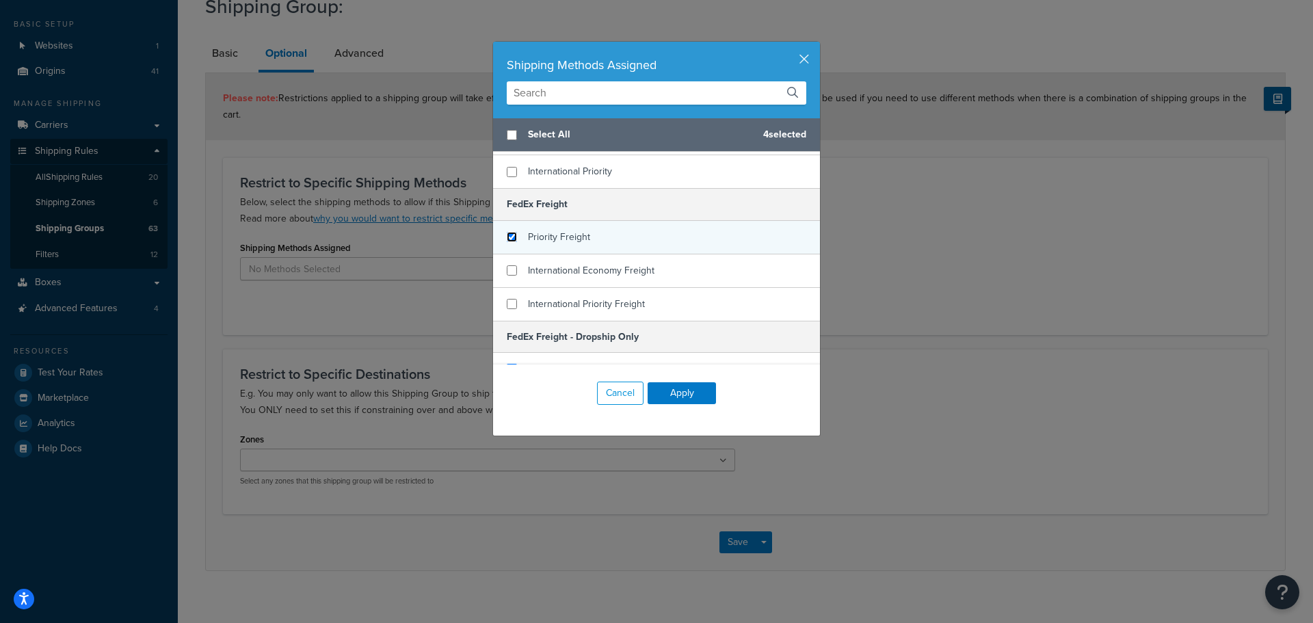
click at [510, 242] on input "checkbox" at bounding box center [512, 237] width 10 height 10
checkbox input "true"
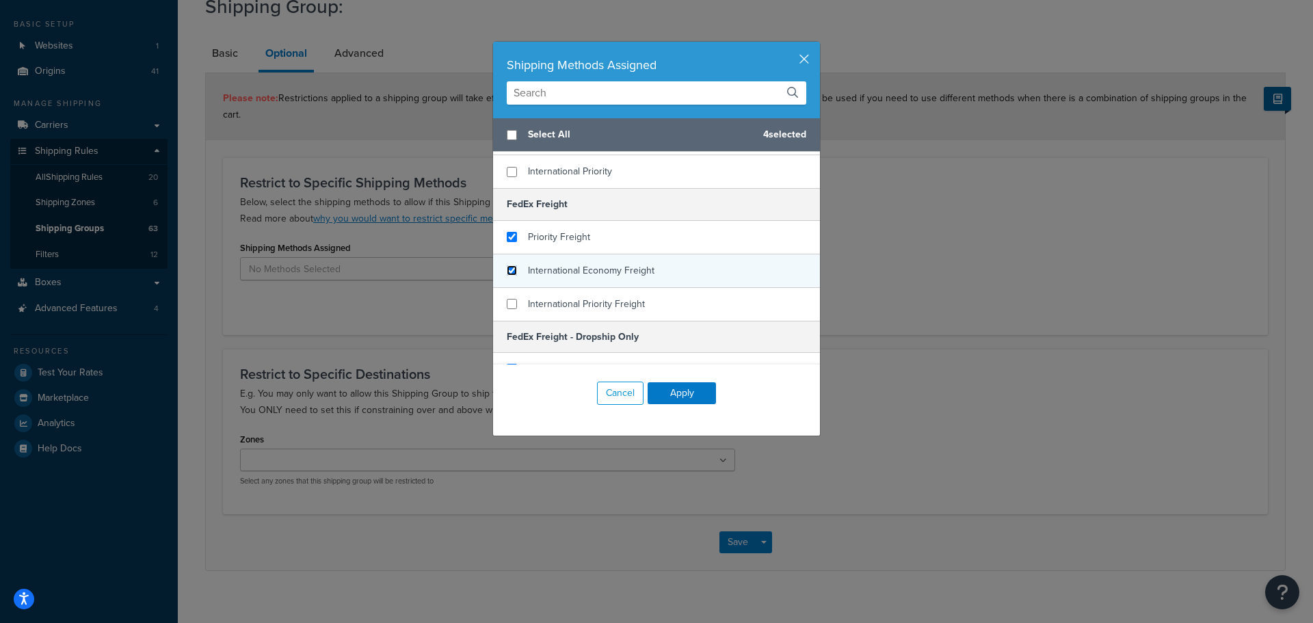
click at [507, 276] on input "checkbox" at bounding box center [512, 270] width 10 height 10
checkbox input "true"
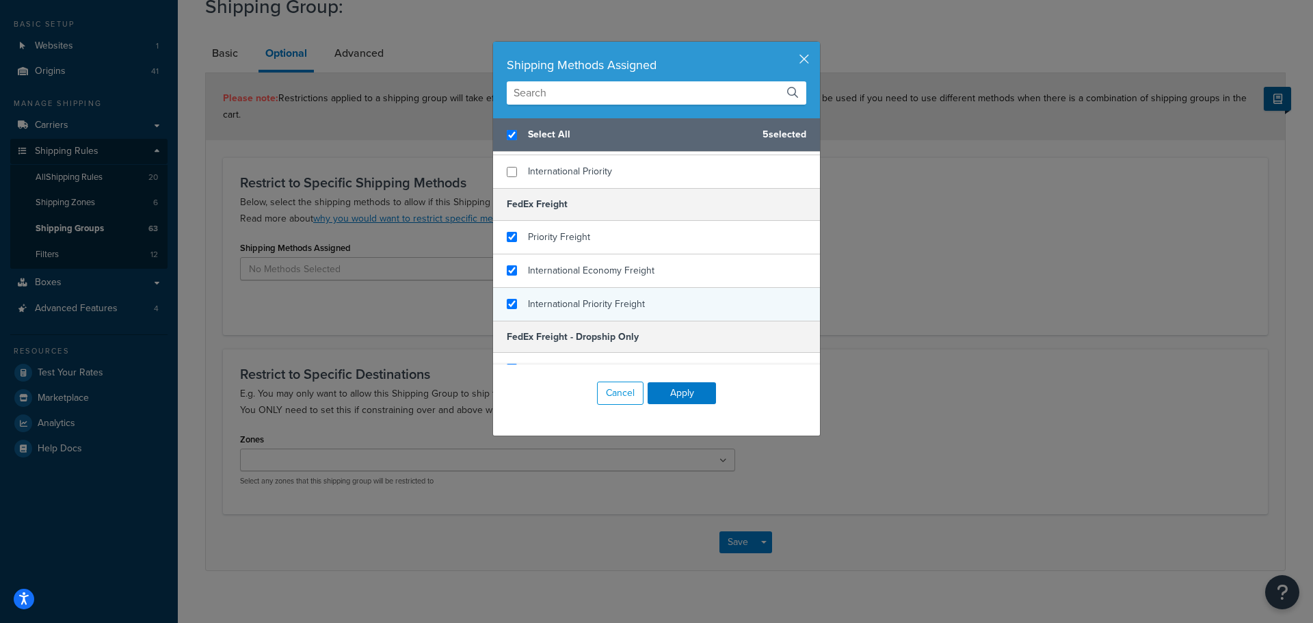
checkbox input "true"
click at [507, 319] on div "International Priority Freight" at bounding box center [656, 304] width 327 height 33
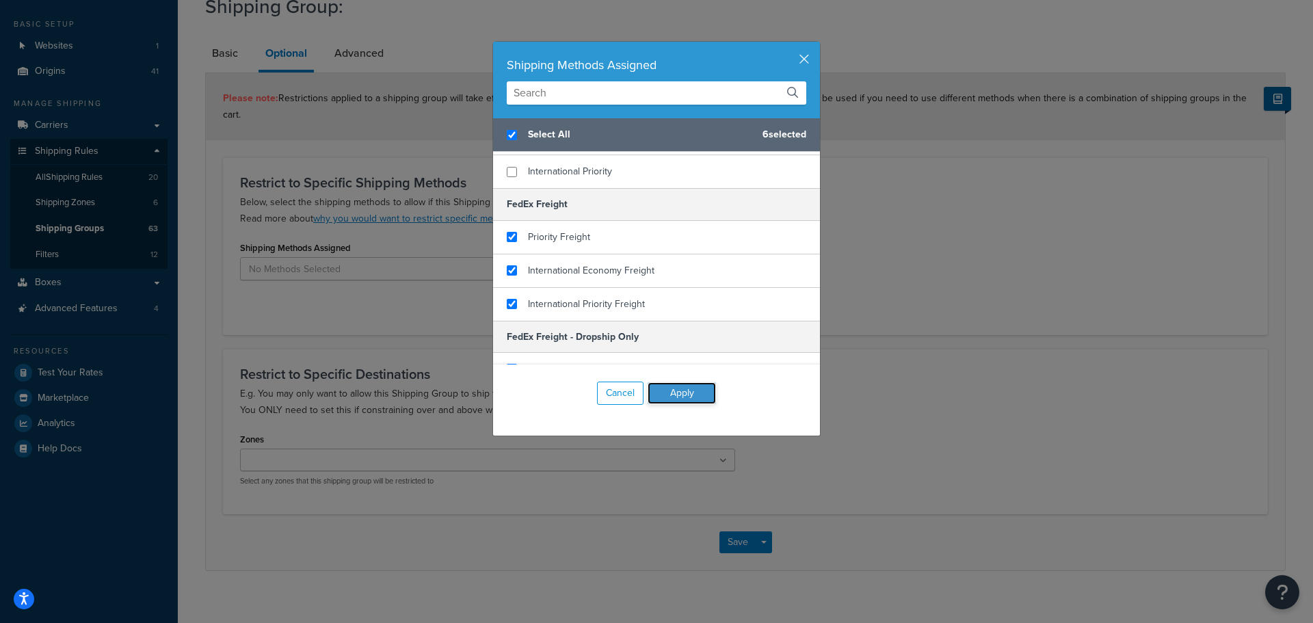
click at [675, 385] on button "Apply" at bounding box center [682, 393] width 68 height 22
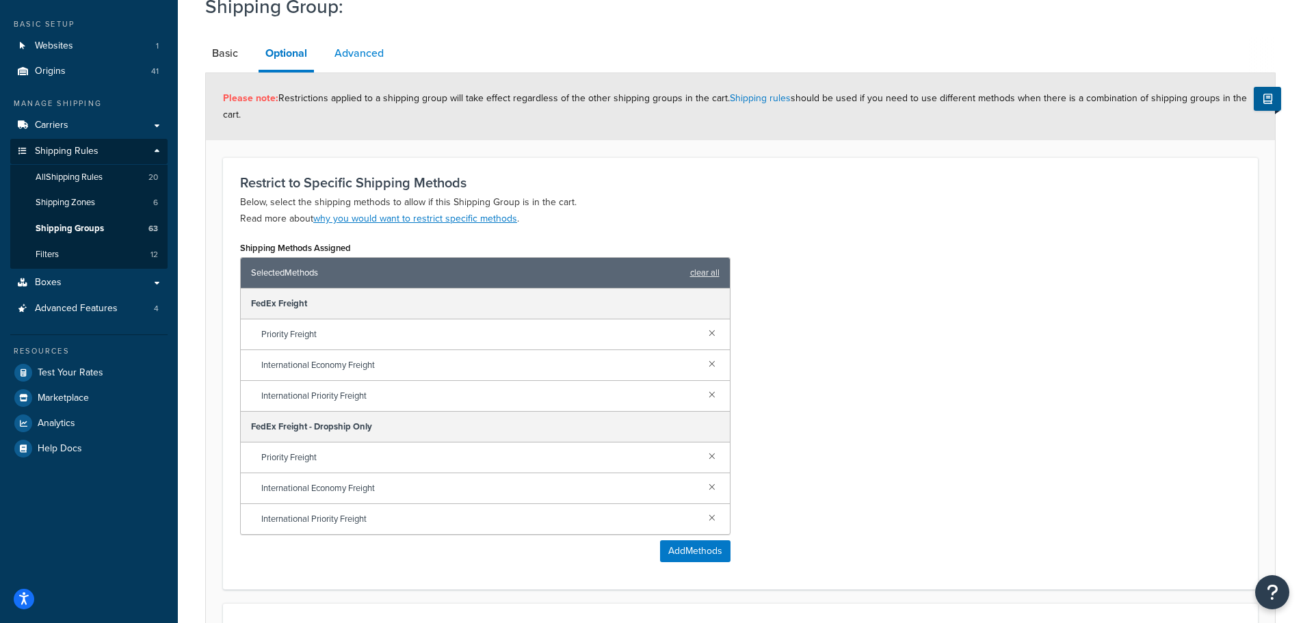
click at [363, 64] on link "Advanced" at bounding box center [359, 53] width 63 height 33
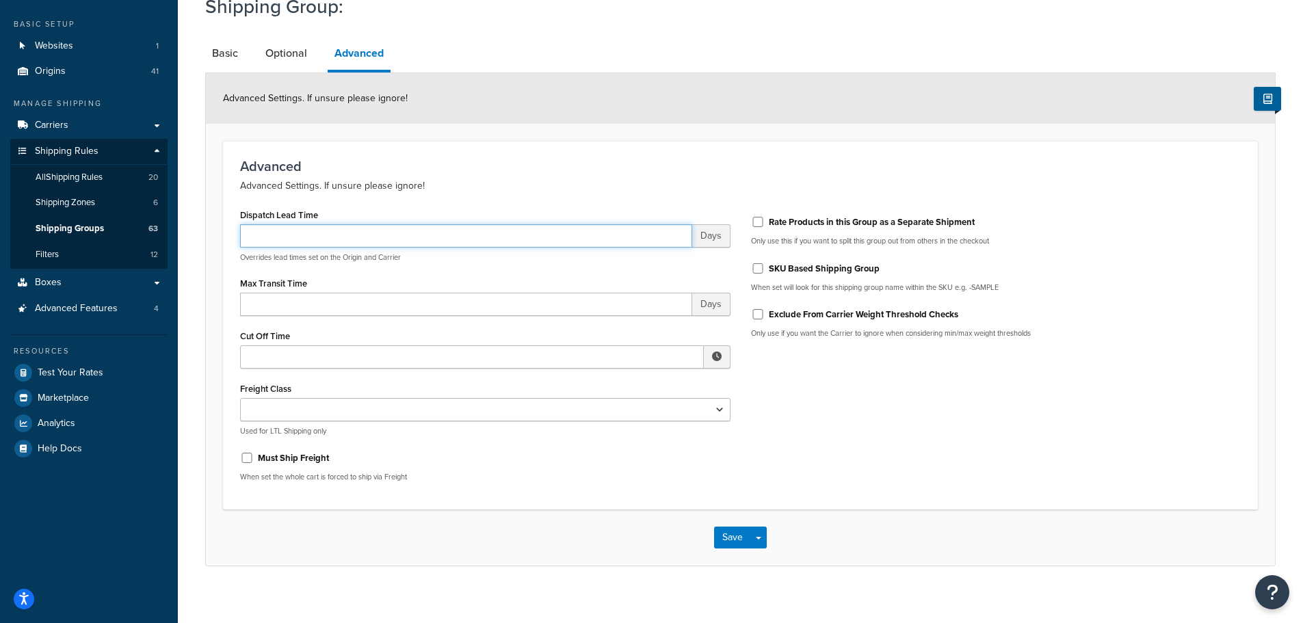
click at [298, 230] on input "Dispatch Lead Time" at bounding box center [466, 235] width 452 height 23
type input "10"
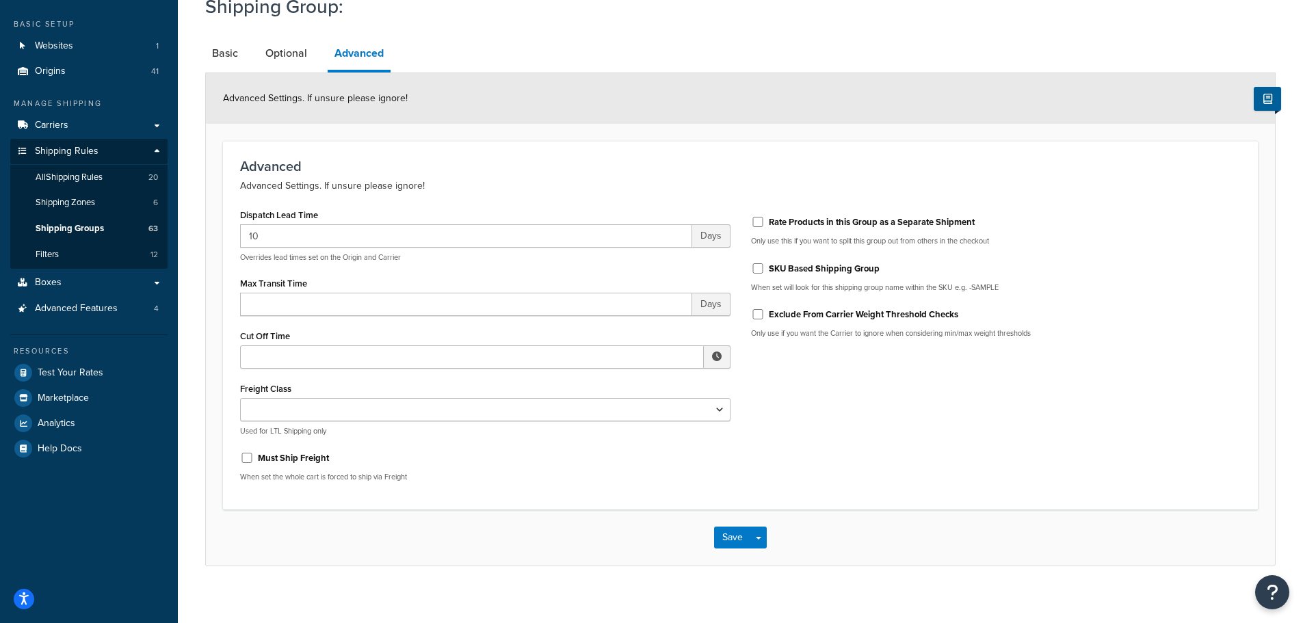
click at [505, 181] on p "Advanced Settings. If unsure please ignore!" at bounding box center [740, 186] width 1001 height 16
click at [243, 458] on input "Must Ship Freight" at bounding box center [247, 458] width 14 height 10
checkbox input "true"
click at [326, 419] on select "50 55 60 65 70 77.5 85 92.5 100 110 125 150 175 200 250 300 400 500" at bounding box center [485, 409] width 490 height 23
click at [425, 410] on select "50 55 60 65 70 77.5 85 92.5 100 110 125 150 175 200 250 300 400 500" at bounding box center [485, 409] width 490 height 23
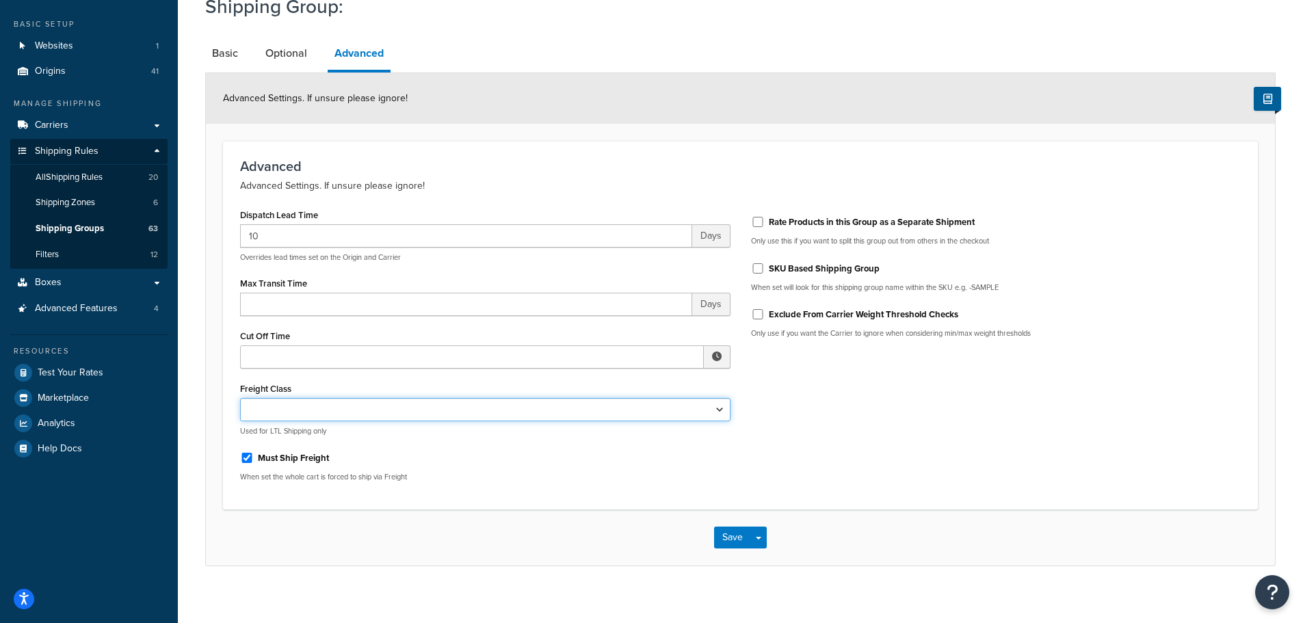
select select "50"
click at [240, 398] on select "50 55 60 65 70 77.5 85 92.5 100 110 125 150 175 200 250 300 400 500" at bounding box center [485, 409] width 490 height 23
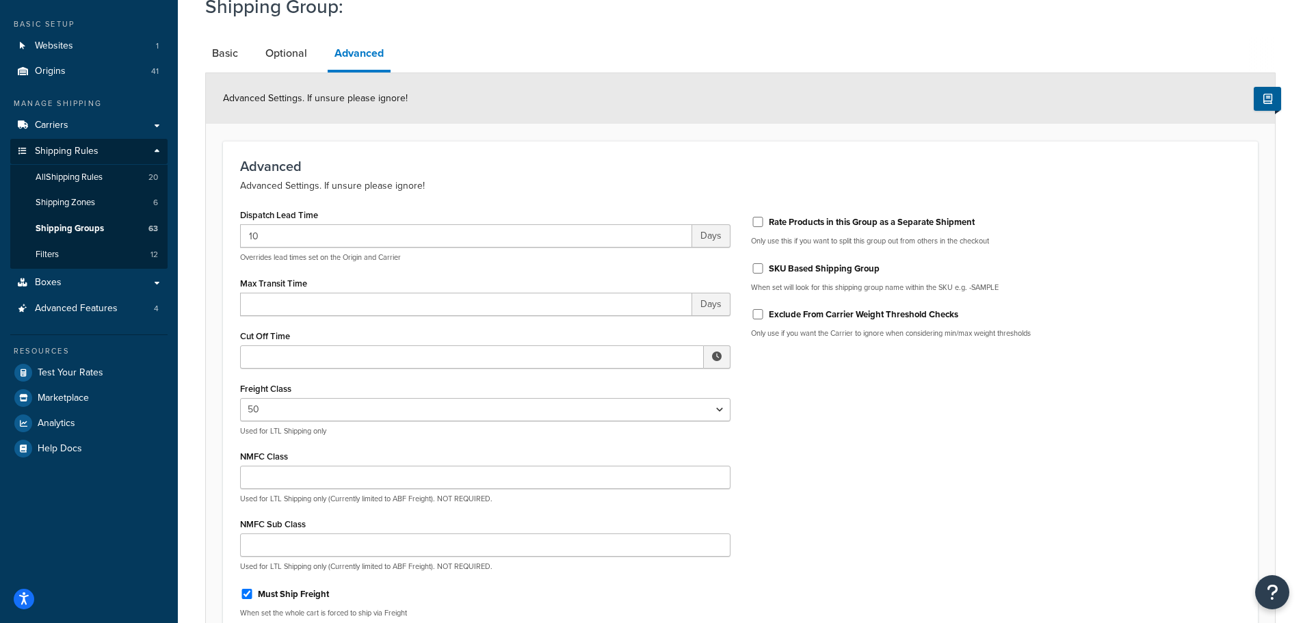
click at [794, 446] on div "Dispatch Lead Time 10 Days Overrides lead times set on the Origin and Carrier M…" at bounding box center [740, 416] width 1021 height 423
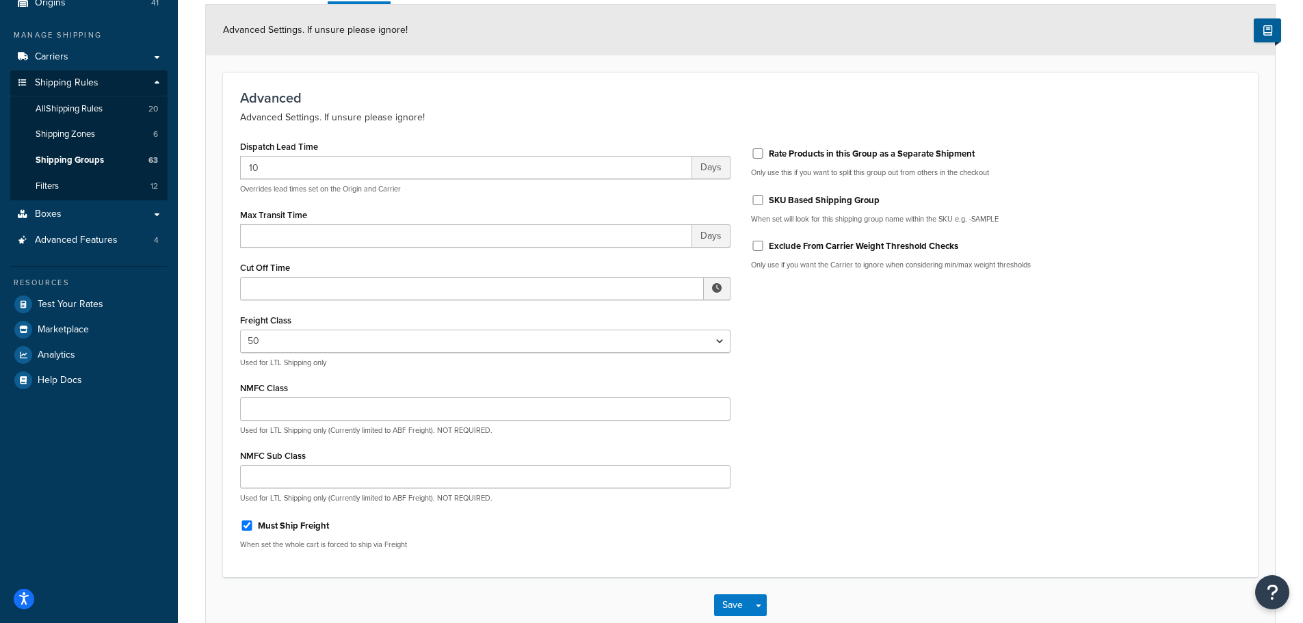
scroll to position [79, 0]
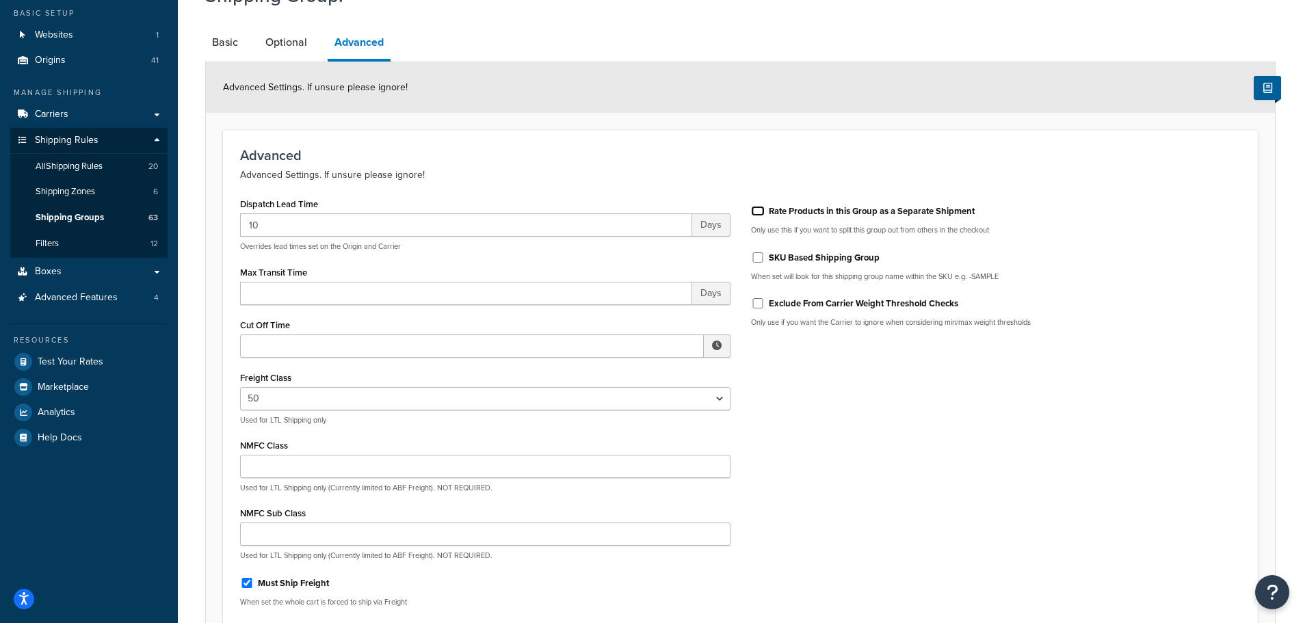
click at [758, 209] on input "Rate Products in this Group as a Separate Shipment" at bounding box center [758, 211] width 14 height 10
checkbox input "true"
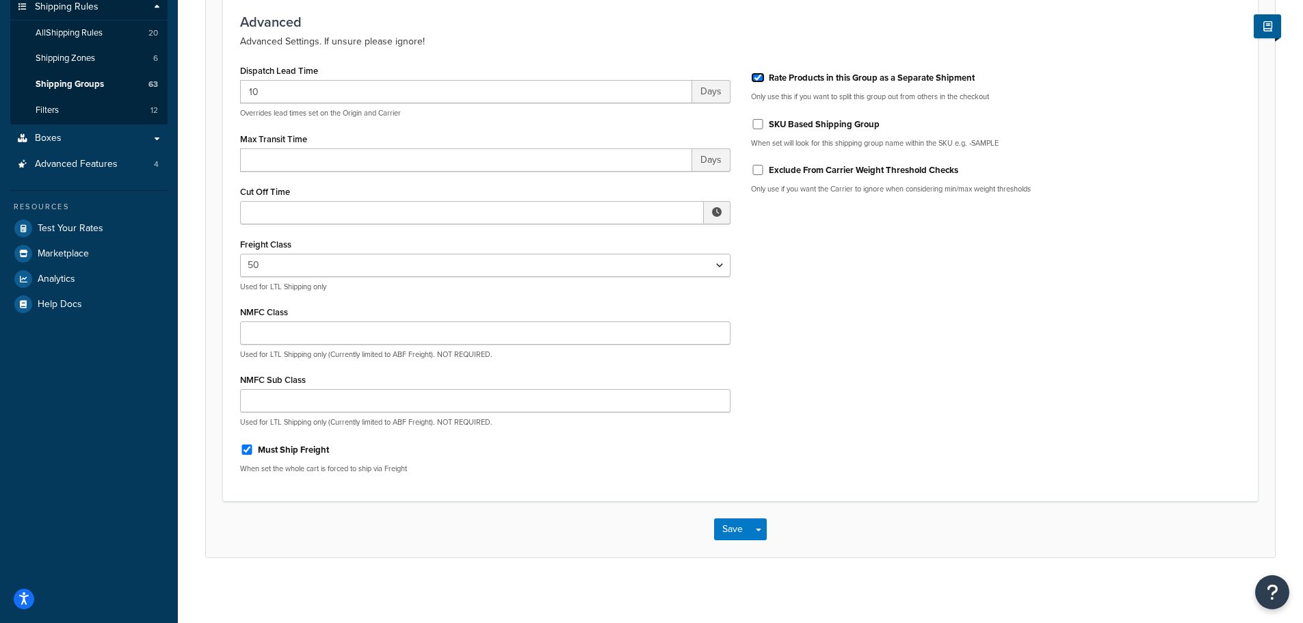
scroll to position [216, 0]
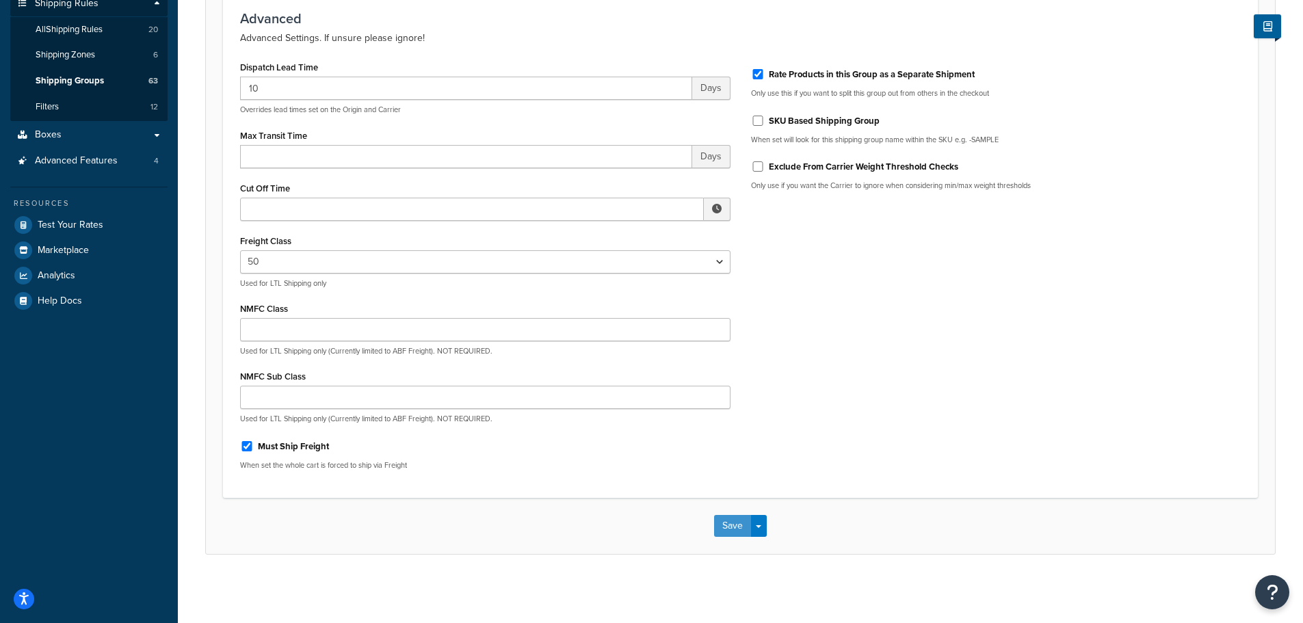
click at [725, 520] on button "Save" at bounding box center [732, 526] width 37 height 22
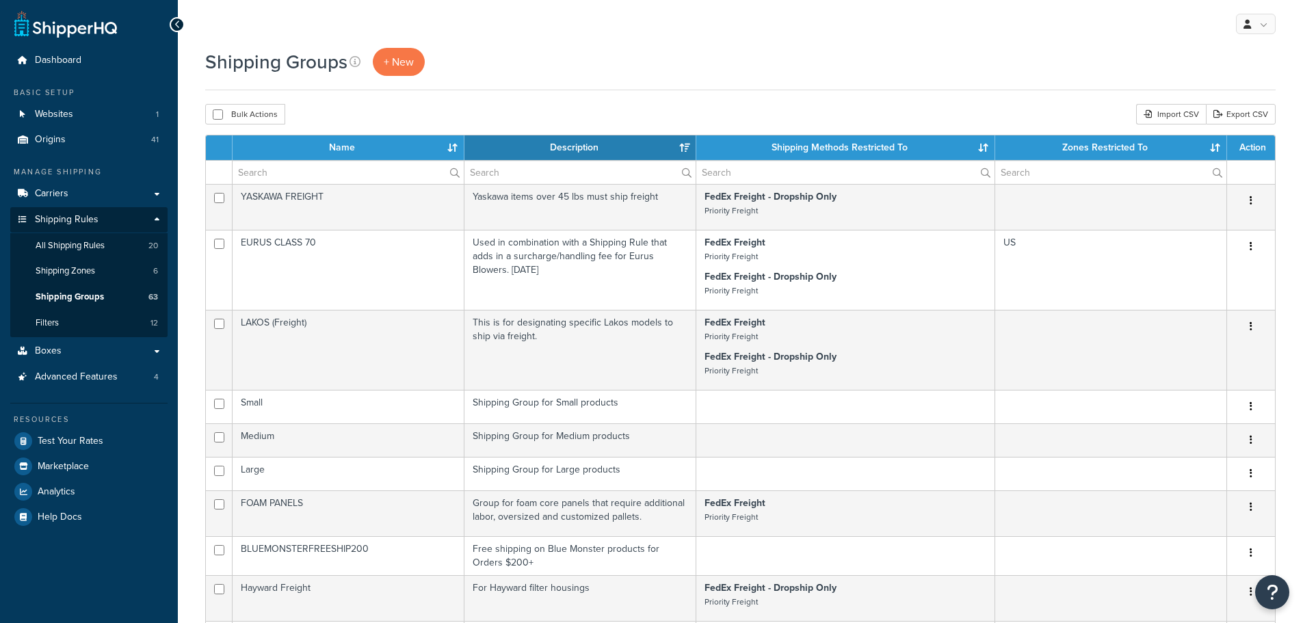
select select "15"
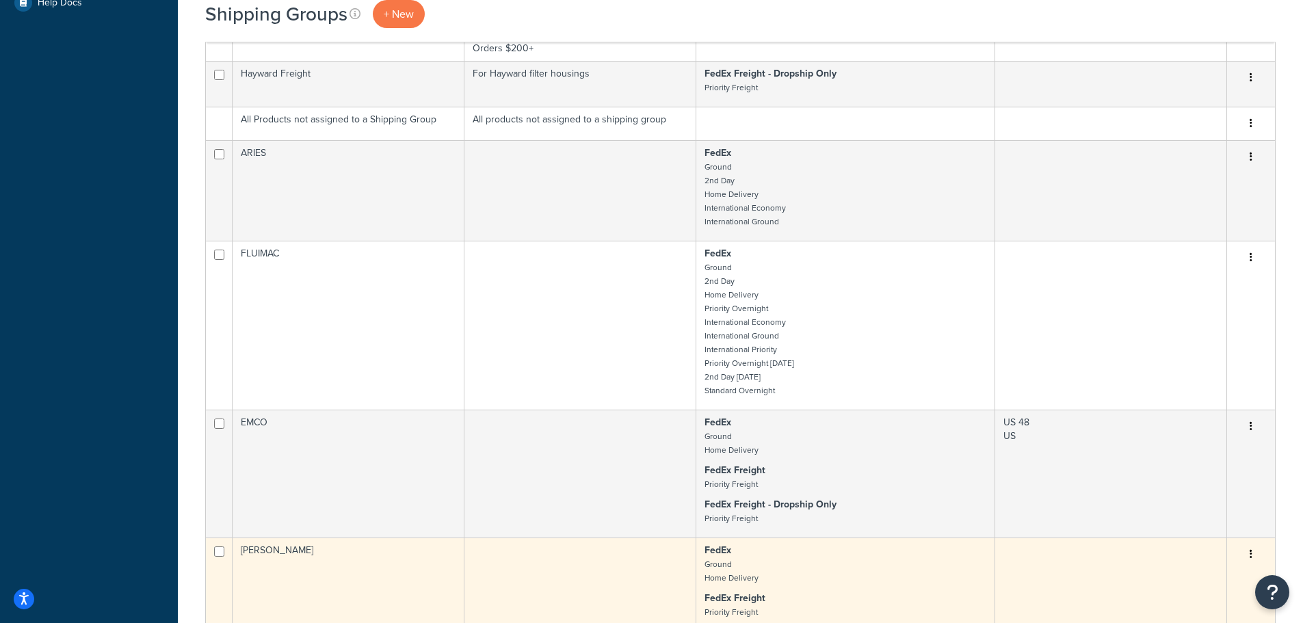
scroll to position [752, 0]
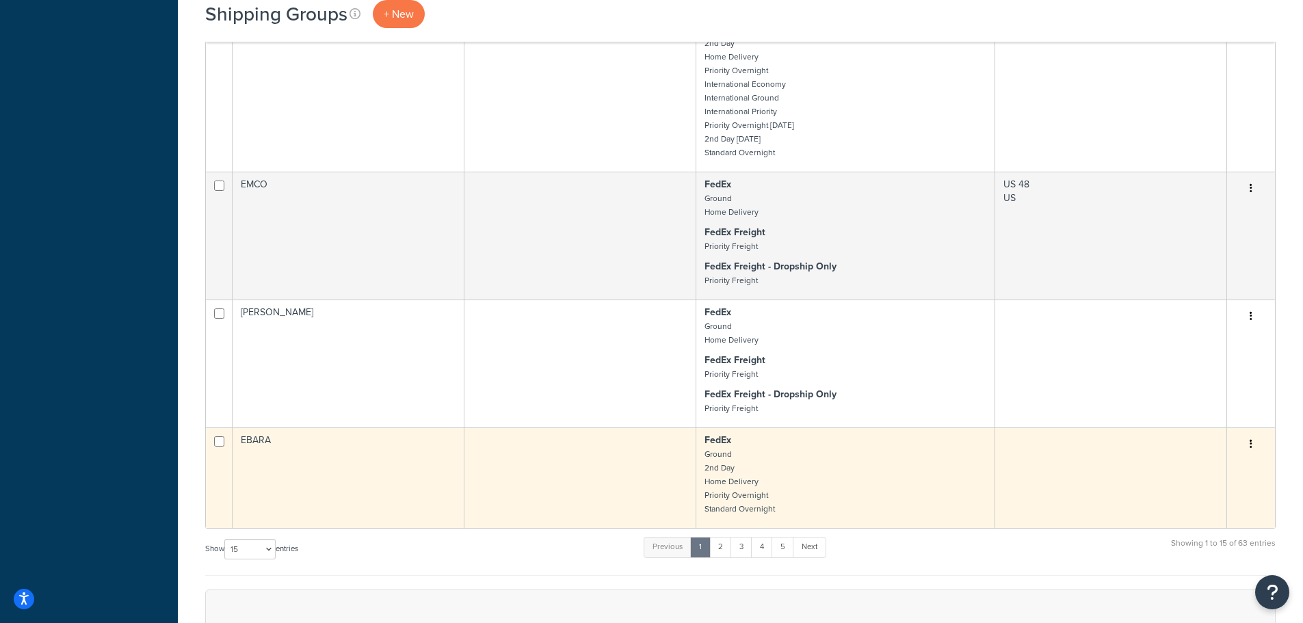
click at [337, 442] on td "EBARA" at bounding box center [349, 478] width 232 height 101
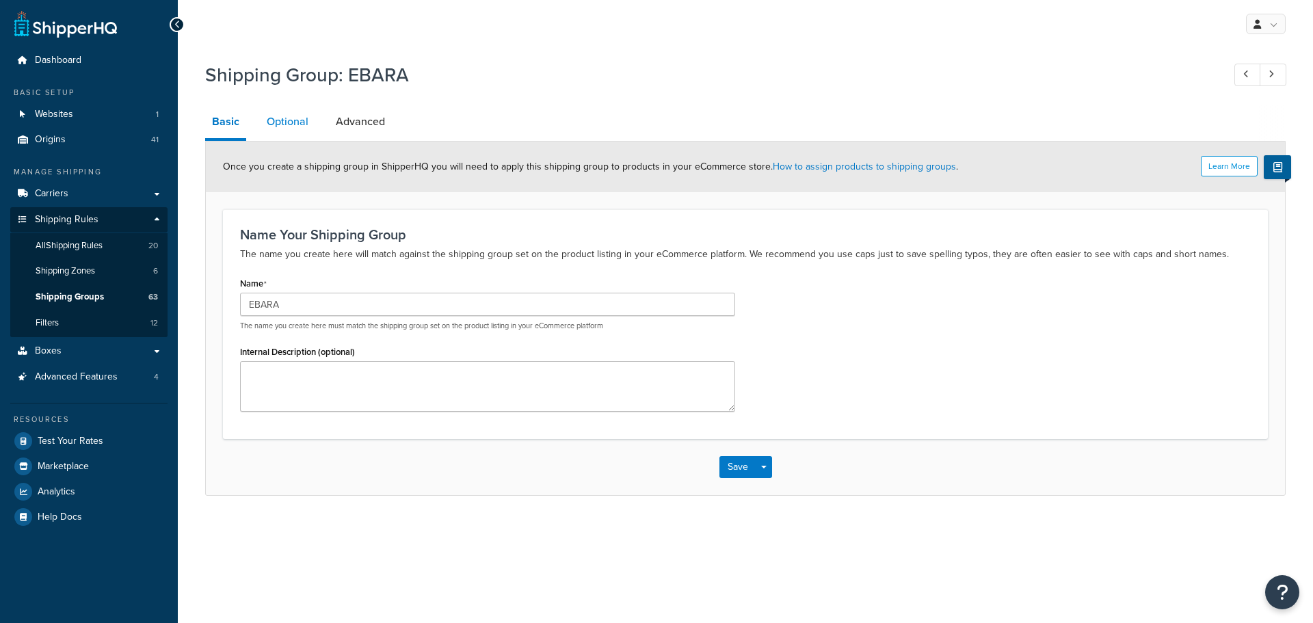
click at [288, 120] on link "Optional" at bounding box center [287, 121] width 55 height 33
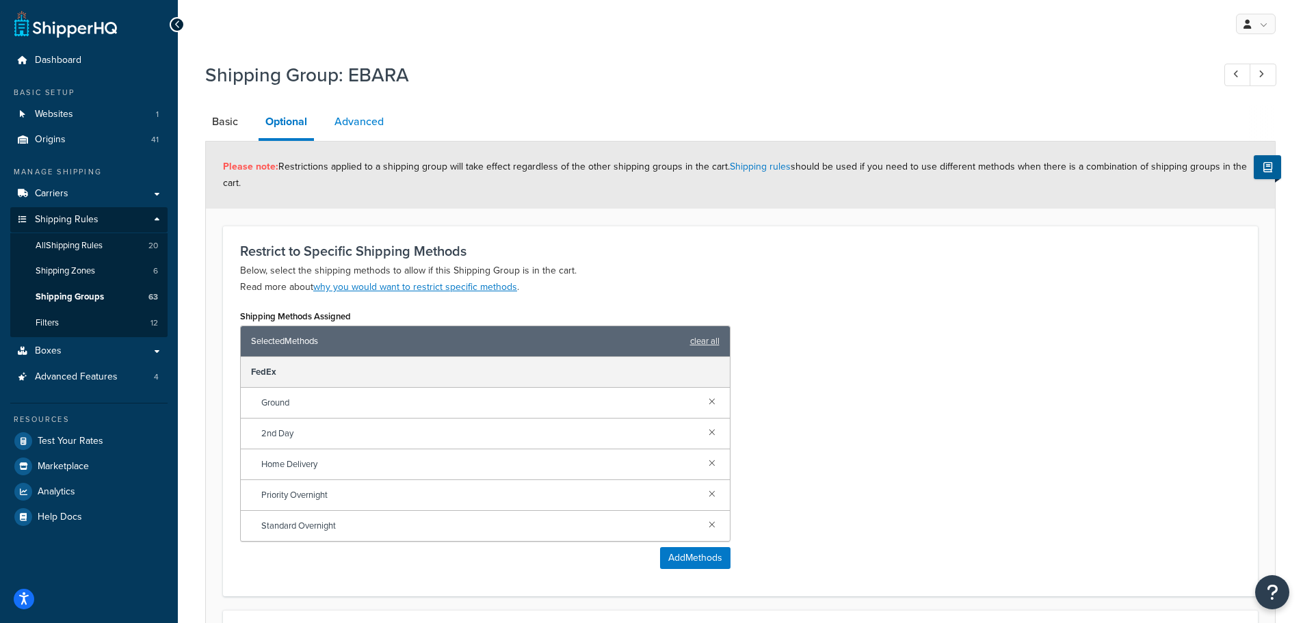
click at [354, 122] on link "Advanced" at bounding box center [359, 121] width 63 height 33
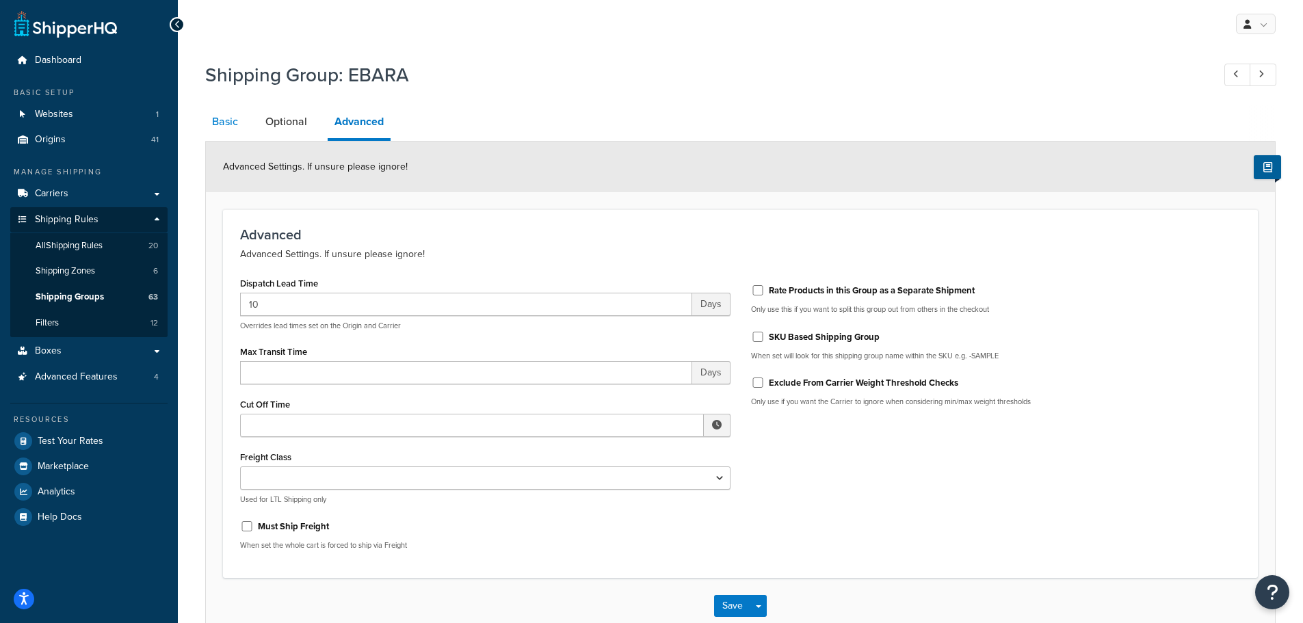
click at [227, 114] on link "Basic" at bounding box center [225, 121] width 40 height 33
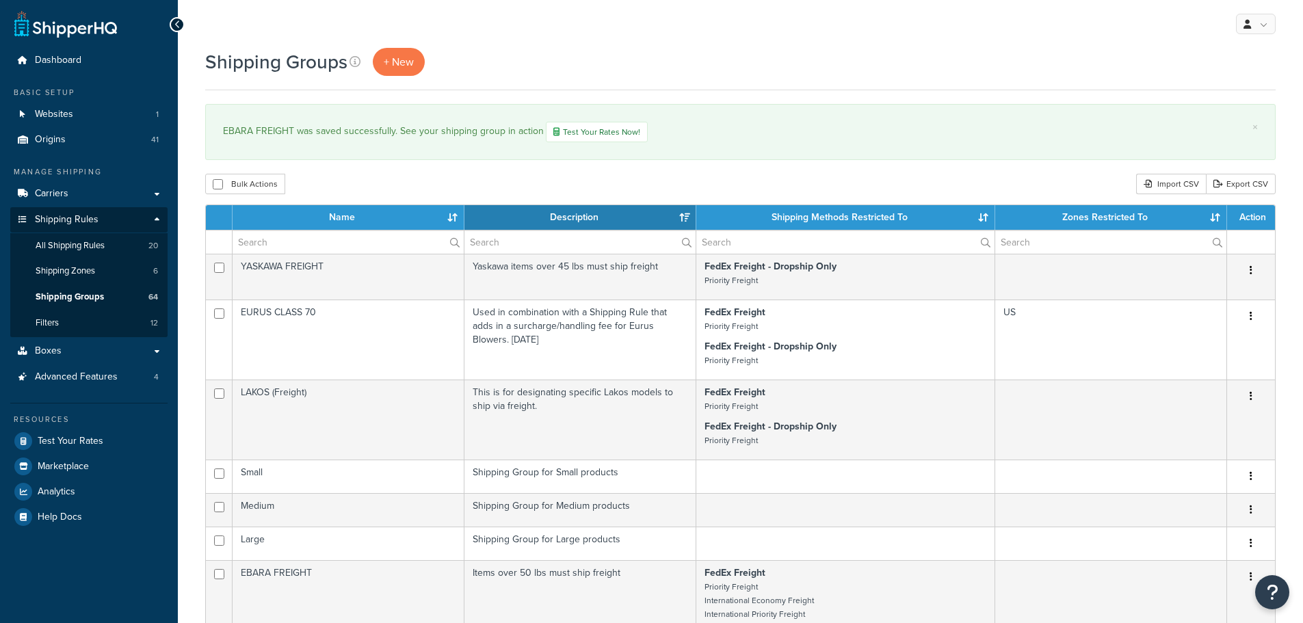
select select "15"
click at [281, 244] on input "text" at bounding box center [348, 242] width 231 height 23
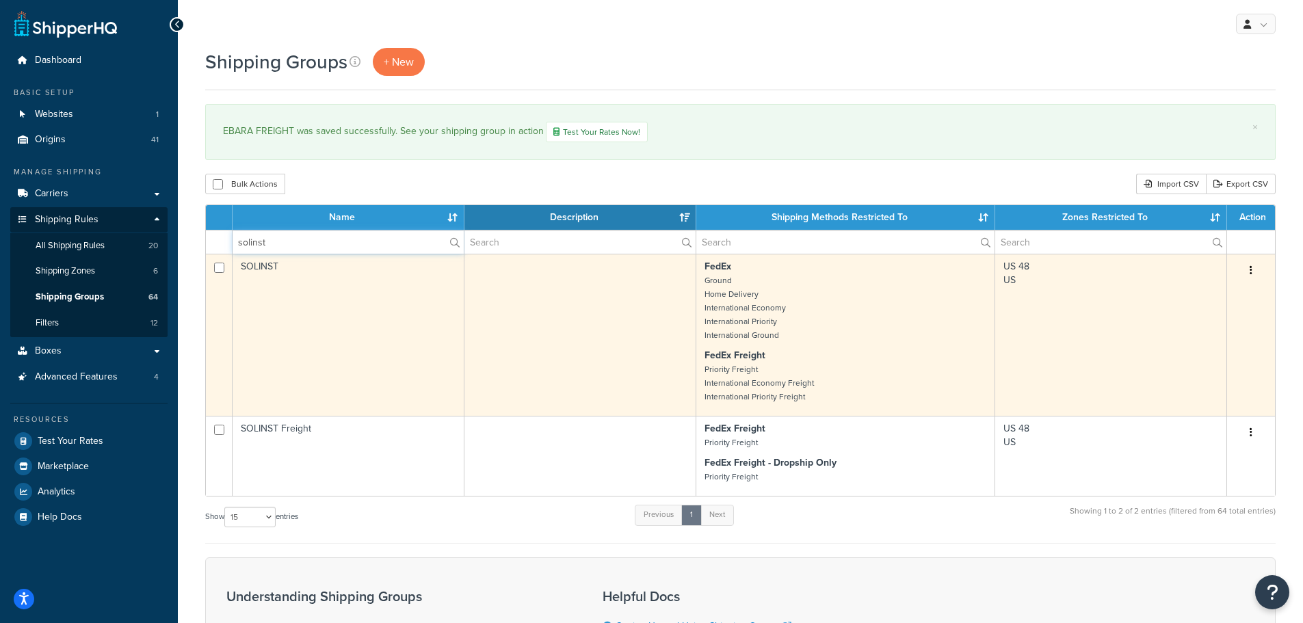
type input "solinst"
click at [369, 337] on td "SOLINST" at bounding box center [349, 335] width 232 height 162
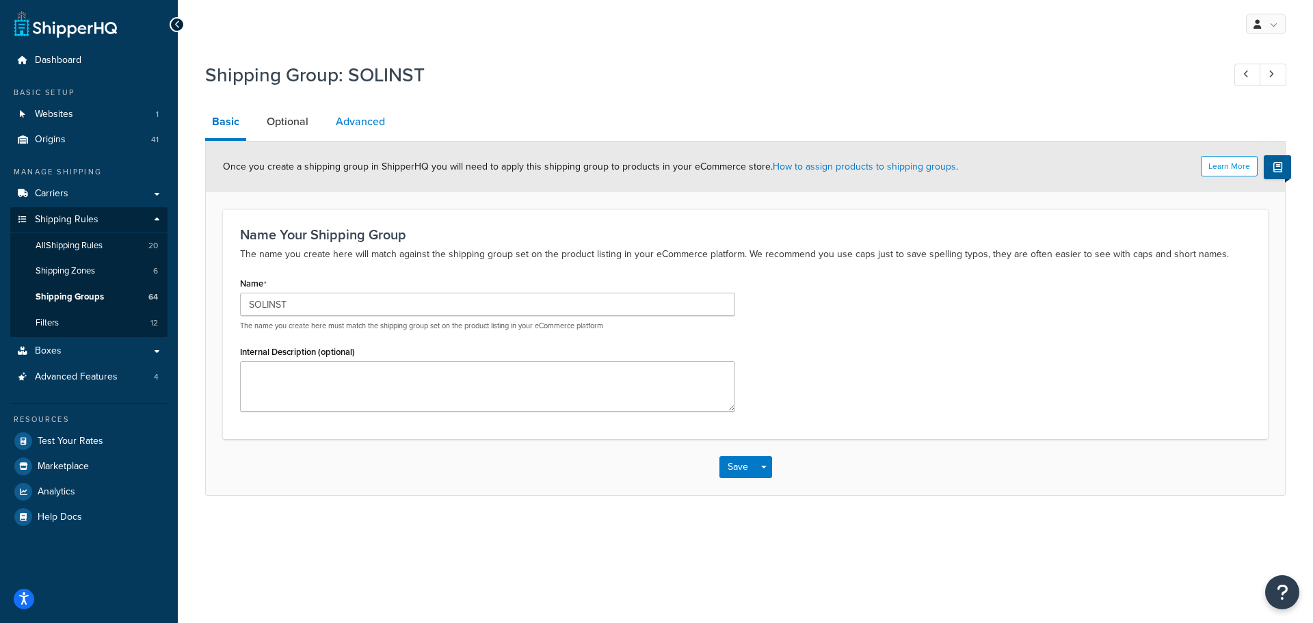
click at [343, 118] on link "Advanced" at bounding box center [360, 121] width 63 height 33
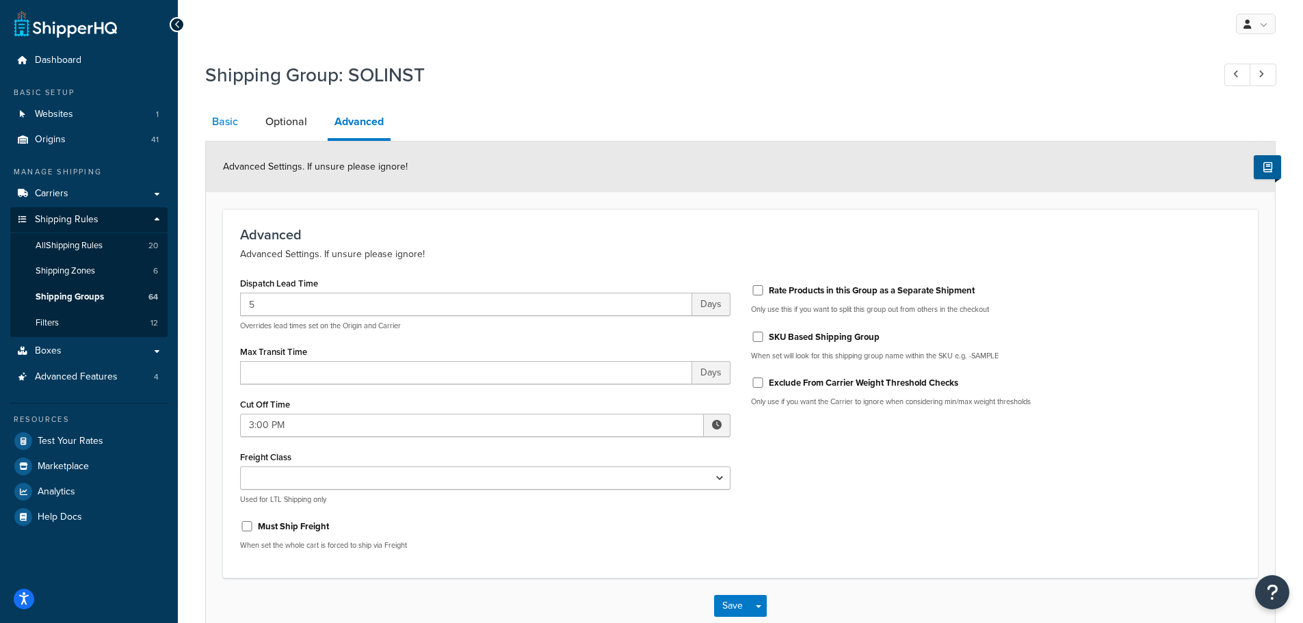
click at [221, 120] on link "Basic" at bounding box center [225, 121] width 40 height 33
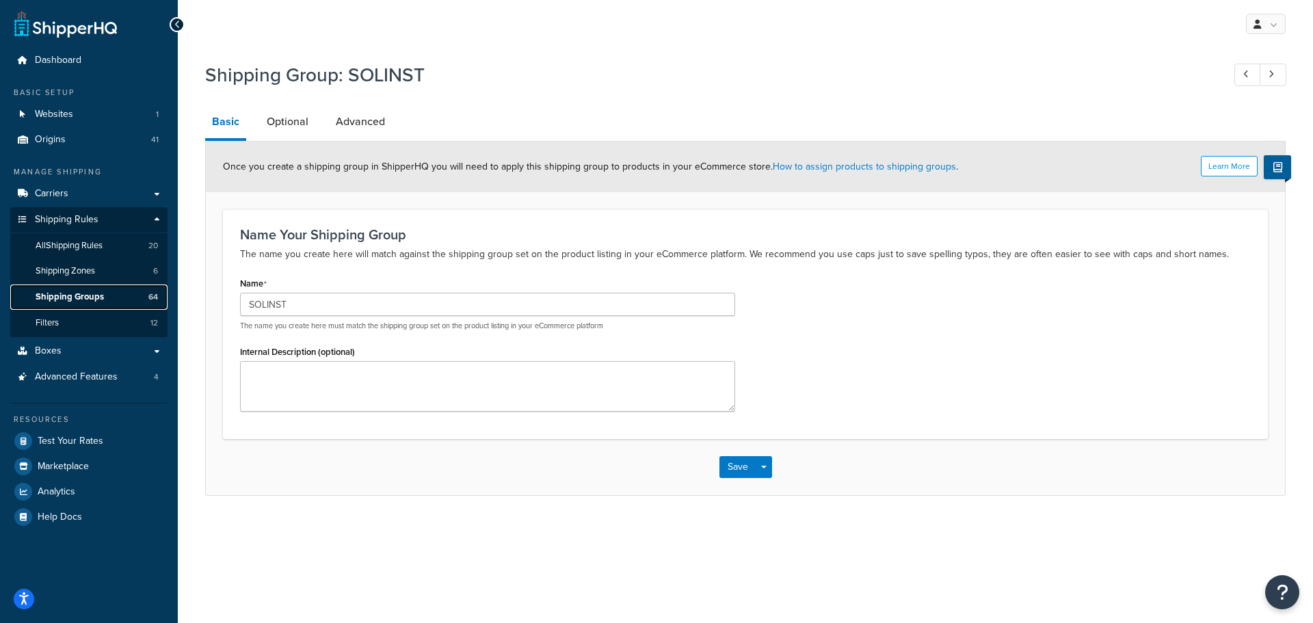
click at [68, 293] on span "Shipping Groups" at bounding box center [70, 297] width 68 height 12
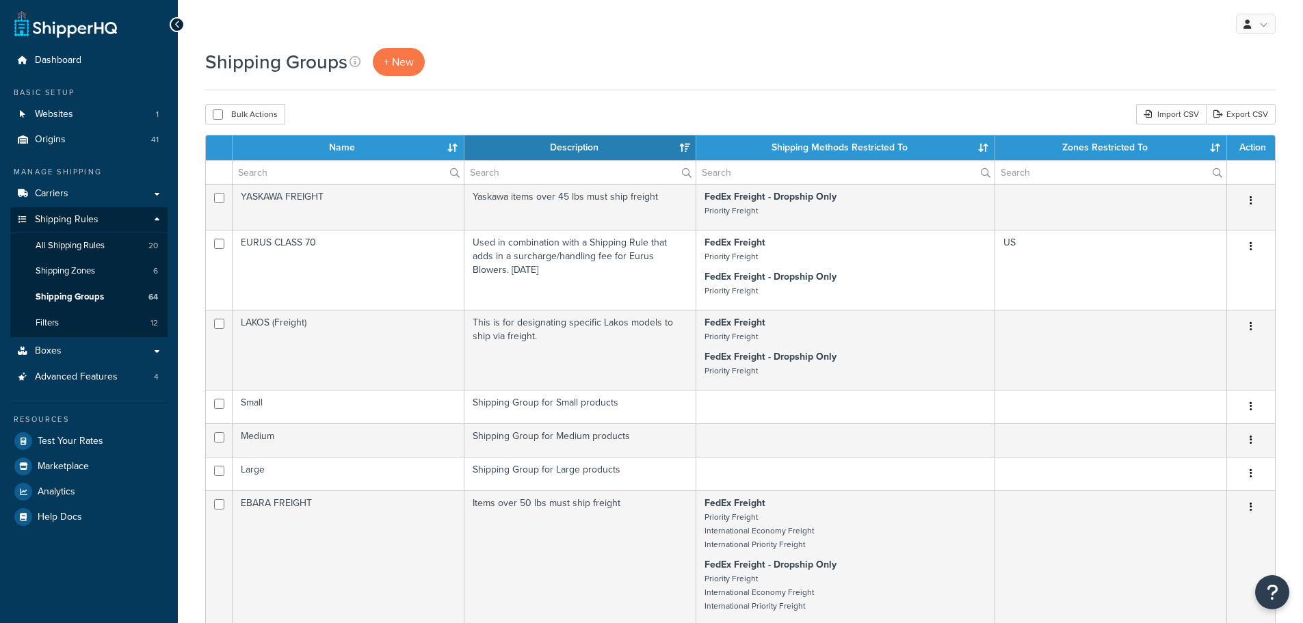
select select "15"
click at [330, 174] on input "text" at bounding box center [348, 172] width 231 height 23
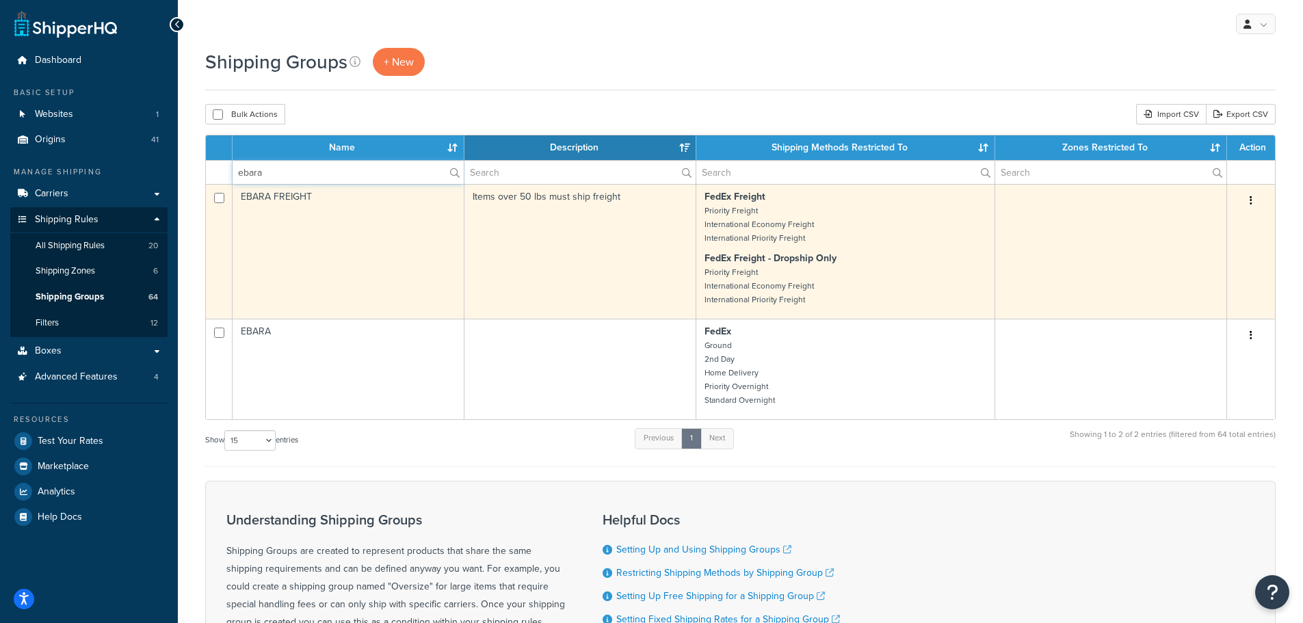
type input "ebara"
drag, startPoint x: 329, startPoint y: 194, endPoint x: 242, endPoint y: 194, distance: 86.9
click at [242, 194] on td "EBARA FREIGHT" at bounding box center [349, 251] width 232 height 135
copy td "EBARA FREIGHT"
